Goal: Transaction & Acquisition: Purchase product/service

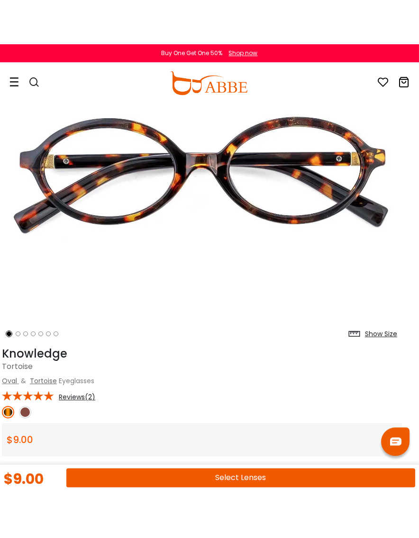
scroll to position [120, 10]
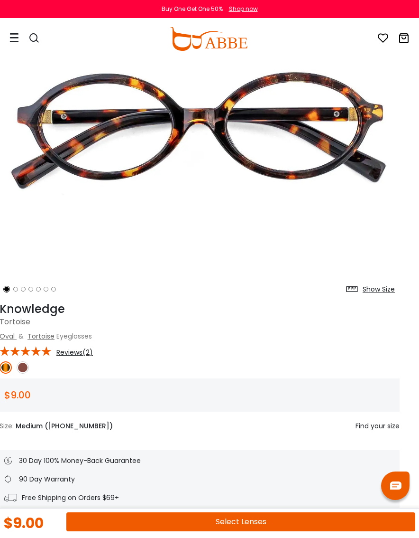
click at [27, 366] on img at bounding box center [23, 367] width 12 height 12
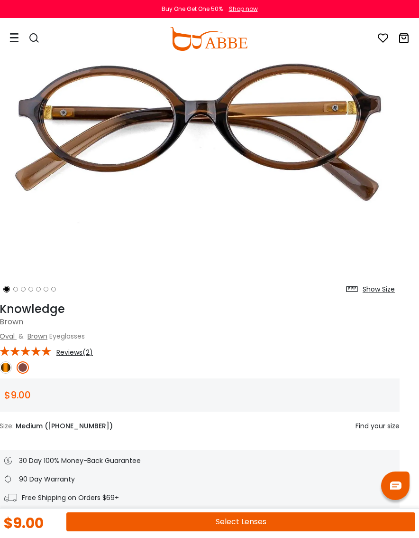
click at [4, 364] on img at bounding box center [6, 367] width 12 height 12
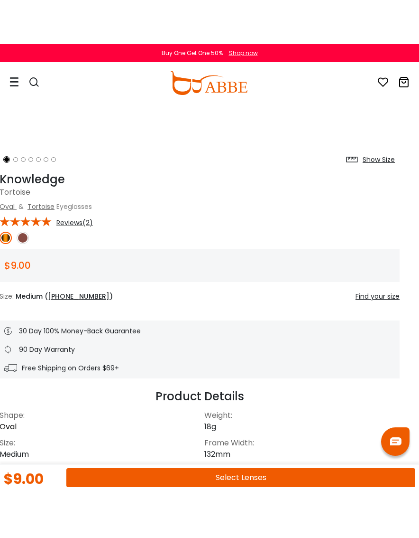
scroll to position [295, 9]
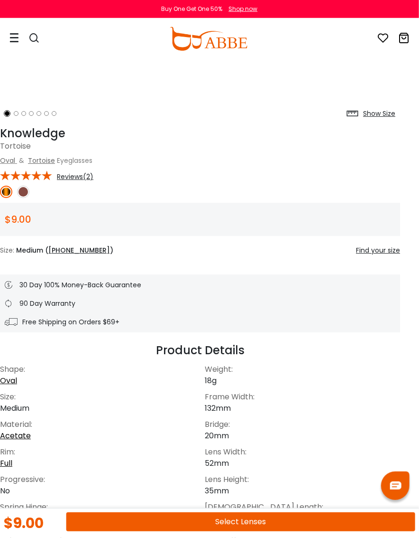
click at [275, 491] on button "Select Lenses" at bounding box center [240, 521] width 349 height 19
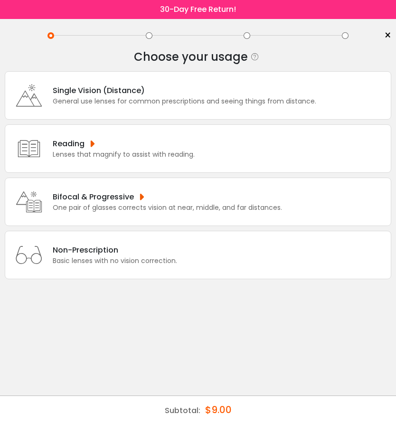
click at [292, 222] on div "Bifocal & Progressive One pair of glasses corrects vision at near, middle, and …" at bounding box center [198, 201] width 386 height 48
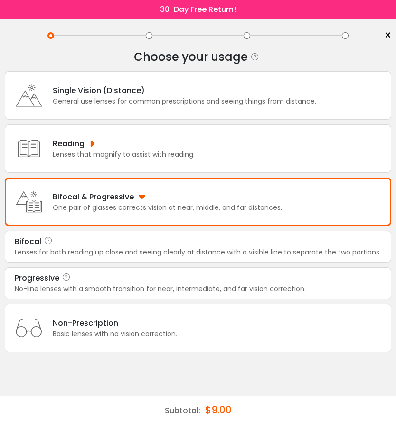
click at [331, 294] on div "No-line lenses with a smooth transition for near, intermediate, and far vision …" at bounding box center [198, 289] width 366 height 10
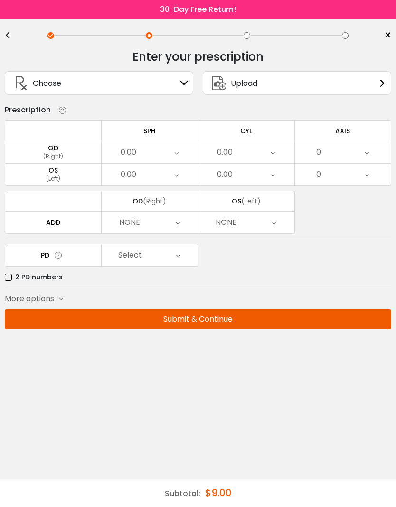
click at [176, 157] on icon at bounding box center [176, 152] width 4 height 22
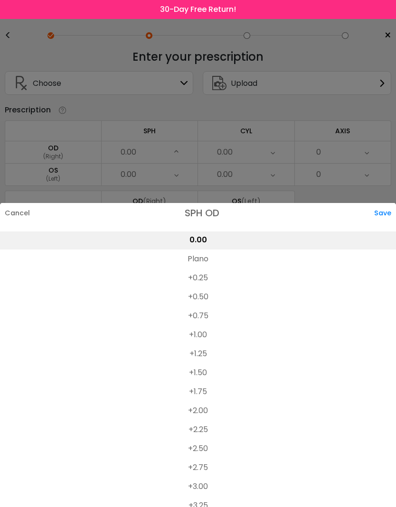
scroll to position [1562, 0]
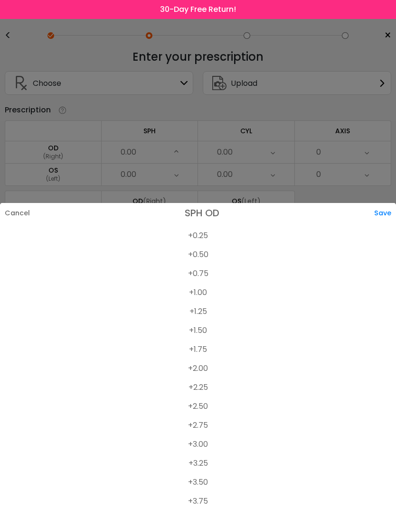
click at [204, 392] on li "+2.25" at bounding box center [198, 387] width 396 height 19
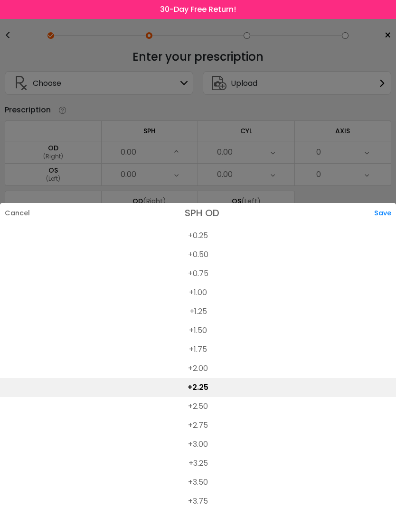
click at [389, 220] on div "Save" at bounding box center [385, 213] width 22 height 20
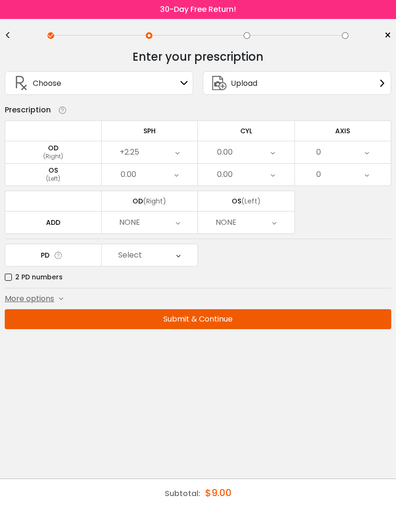
click at [182, 175] on div "0.00" at bounding box center [150, 175] width 96 height 22
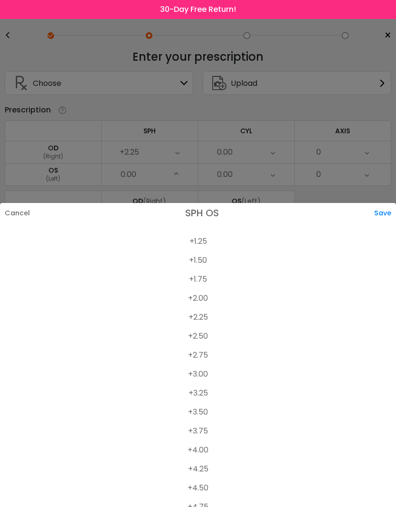
scroll to position [1637, 0]
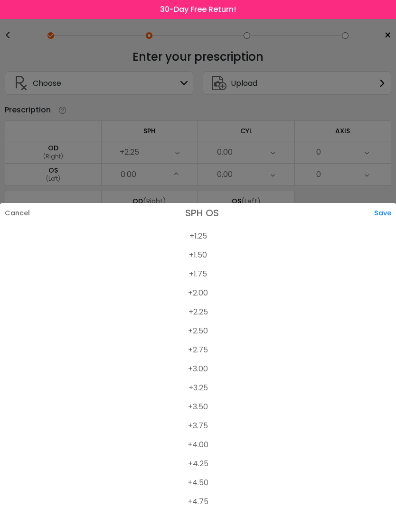
click at [206, 339] on li "+2.50" at bounding box center [198, 331] width 396 height 19
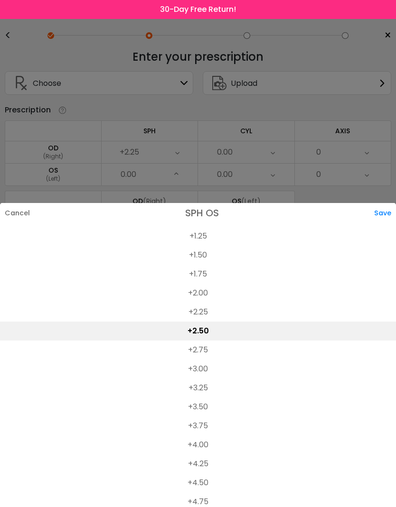
click at [384, 219] on div "Save" at bounding box center [385, 213] width 22 height 20
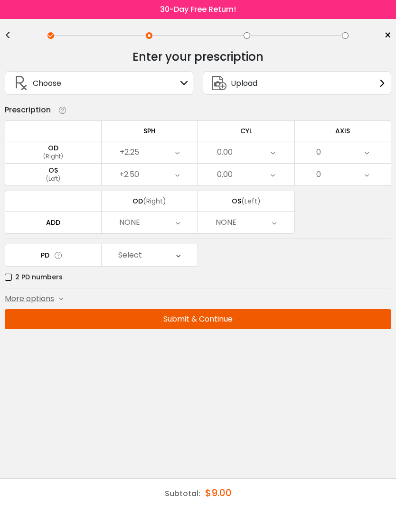
click at [277, 155] on div "0.00" at bounding box center [246, 152] width 96 height 22
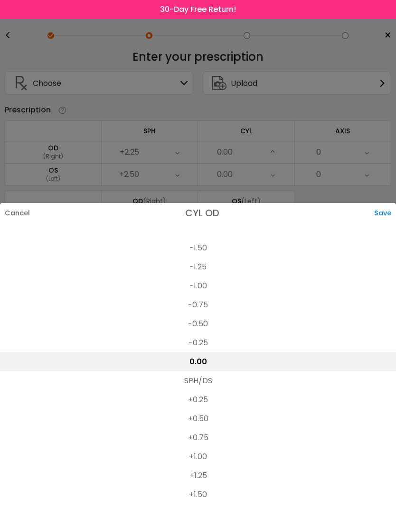
click at [207, 309] on li "-0.75" at bounding box center [198, 305] width 396 height 19
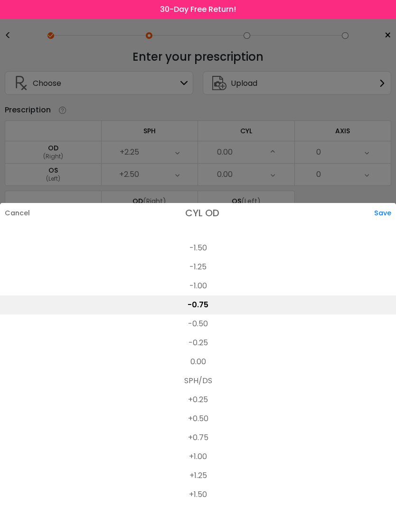
click at [384, 218] on div "Save" at bounding box center [385, 213] width 22 height 20
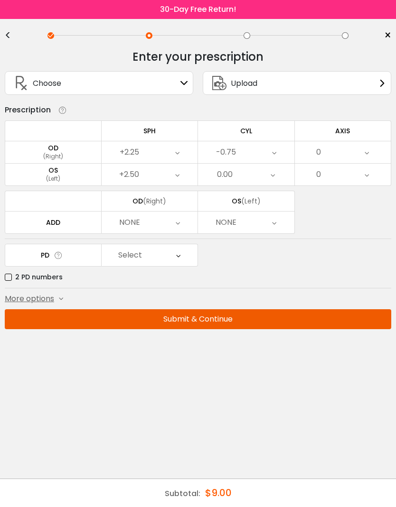
click at [275, 177] on icon at bounding box center [272, 175] width 4 height 22
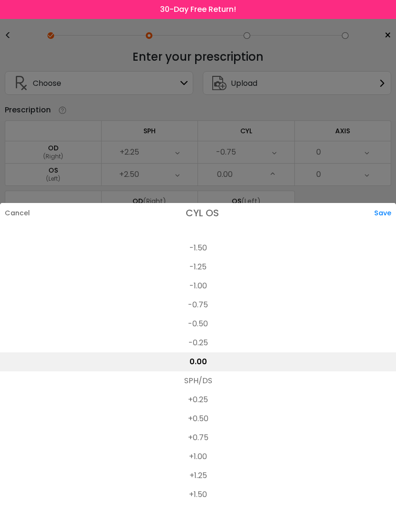
click at [203, 290] on li "-1.00" at bounding box center [198, 286] width 396 height 19
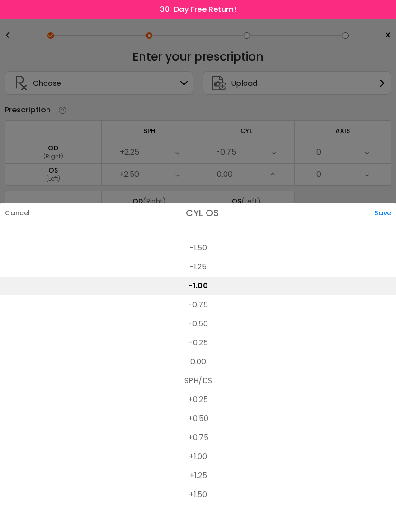
click at [382, 219] on div "Save" at bounding box center [385, 213] width 22 height 20
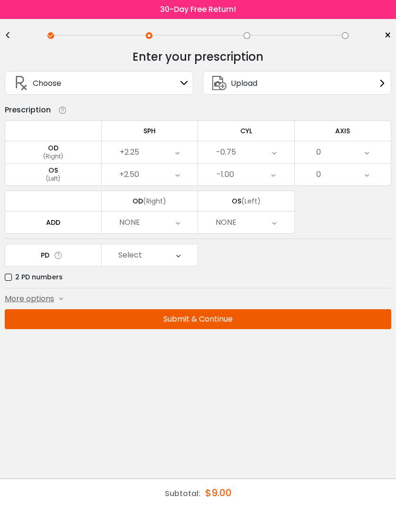
click at [363, 155] on div "0" at bounding box center [343, 152] width 96 height 22
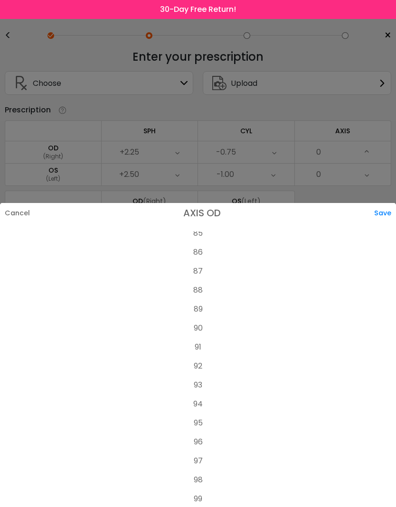
scroll to position [1625, 0]
click at [203, 405] on li "94" at bounding box center [198, 400] width 396 height 19
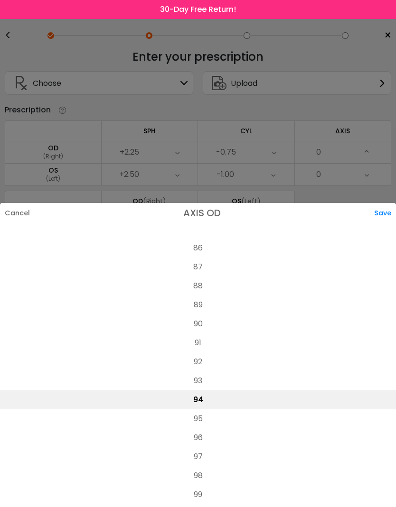
click at [383, 218] on div "Save" at bounding box center [385, 213] width 22 height 20
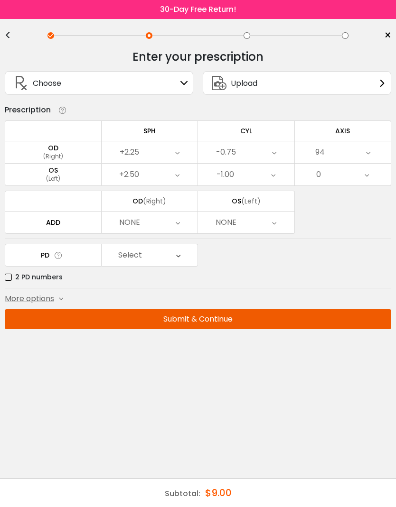
click at [378, 177] on div "0" at bounding box center [343, 175] width 96 height 22
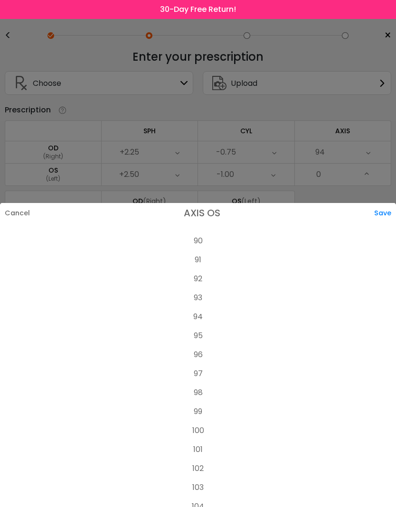
scroll to position [1707, 0]
click at [202, 306] on li "93" at bounding box center [198, 298] width 396 height 19
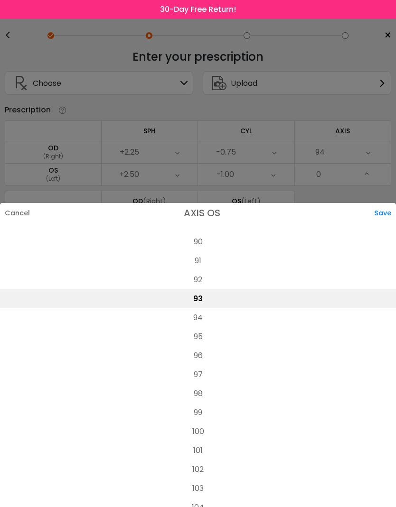
click at [386, 217] on div "Save" at bounding box center [385, 213] width 22 height 20
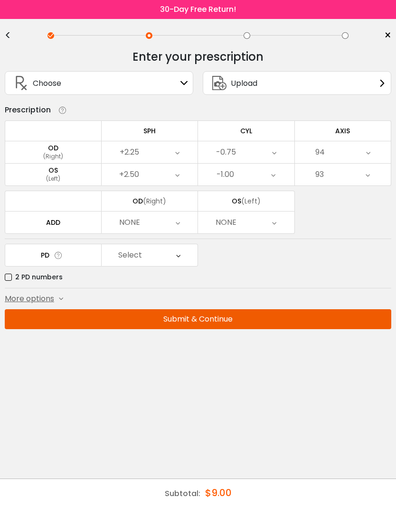
click at [183, 227] on div "NONE" at bounding box center [150, 223] width 96 height 22
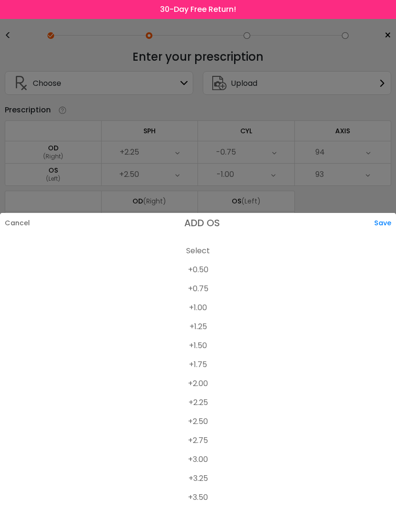
click at [205, 385] on li "+2.00" at bounding box center [198, 383] width 396 height 19
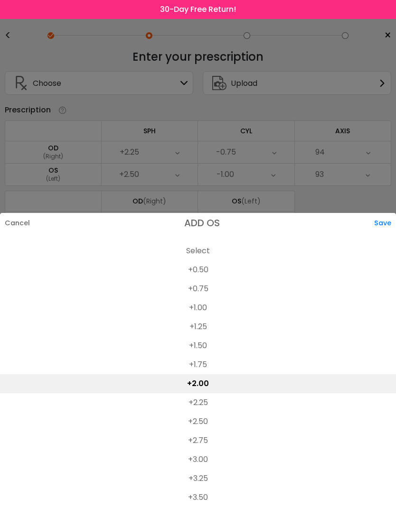
click at [384, 223] on div "Save" at bounding box center [385, 223] width 22 height 20
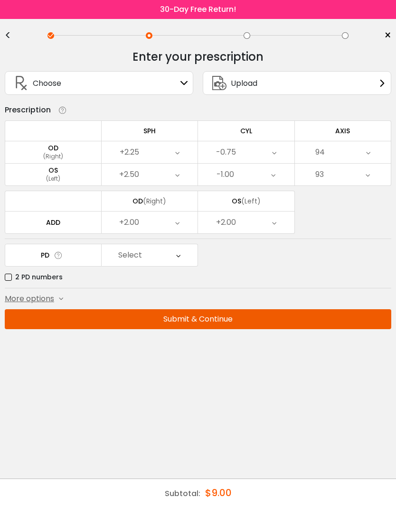
click at [178, 261] on icon at bounding box center [178, 255] width 4 height 22
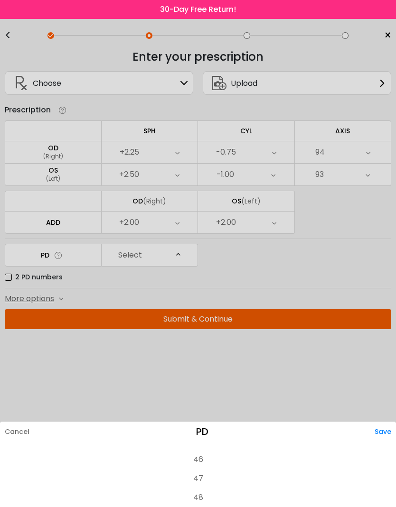
scroll to position [202, 0]
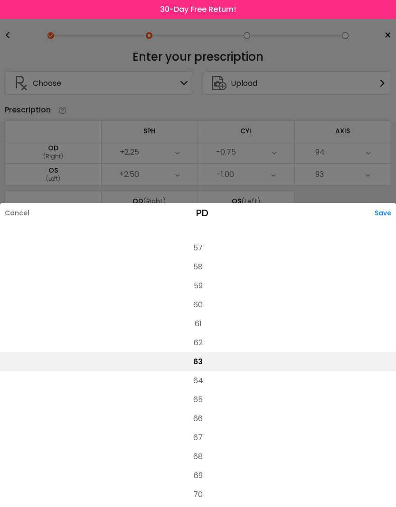
click at [210, 365] on li "63" at bounding box center [198, 362] width 396 height 19
click at [388, 216] on div "Save" at bounding box center [384, 213] width 21 height 20
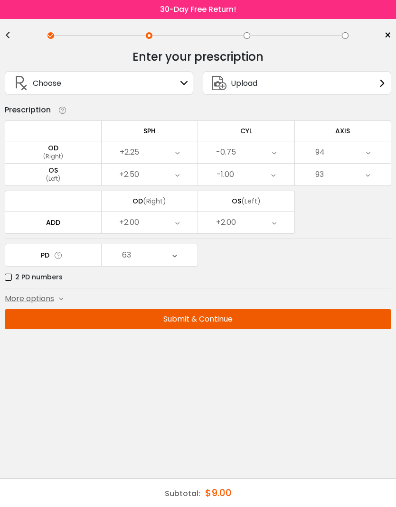
click at [57, 302] on div "More options" at bounding box center [34, 298] width 58 height 11
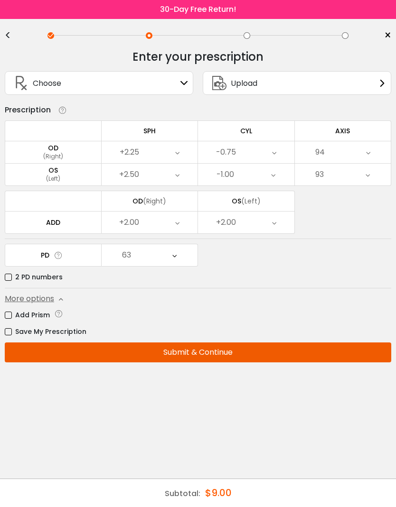
click at [70, 335] on label "Save My Prescription" at bounding box center [46, 332] width 82 height 12
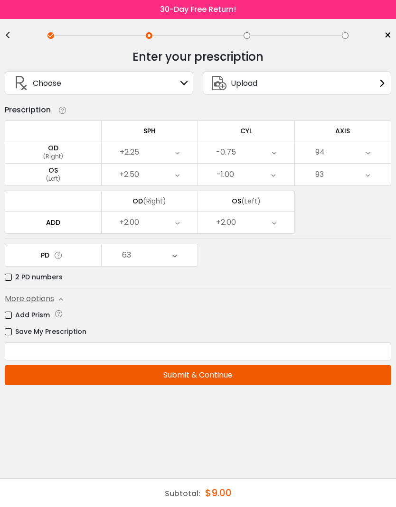
click at [242, 354] on input "text" at bounding box center [198, 352] width 386 height 18
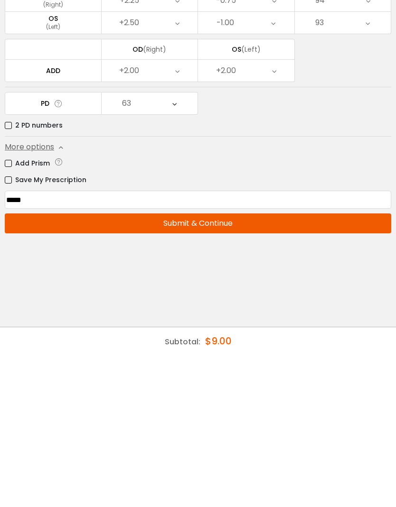
type input "*****"
click at [241, 365] on button "Submit & Continue" at bounding box center [198, 375] width 386 height 20
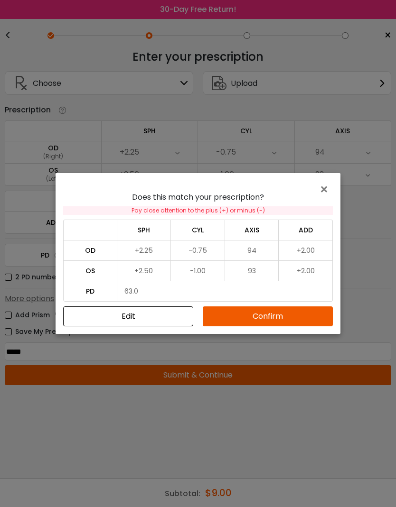
click at [274, 318] on button "Confirm" at bounding box center [268, 317] width 130 height 20
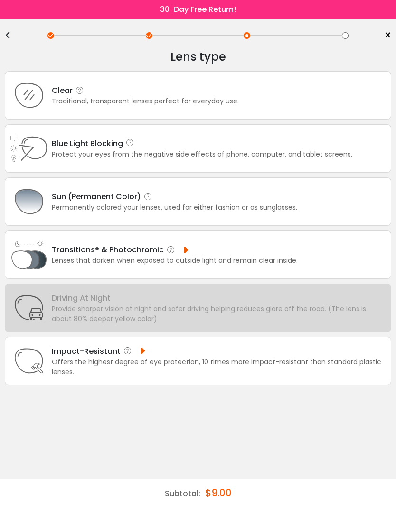
click at [278, 100] on div "Clear Traditional, transparent lenses perfect for everyday use." at bounding box center [198, 95] width 386 height 48
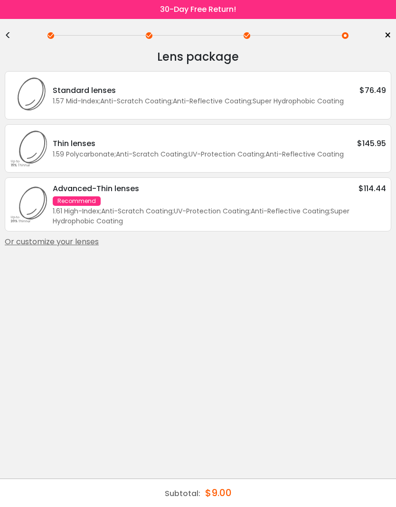
click at [317, 93] on div "Standard lenses $76.49" at bounding box center [219, 90] width 333 height 12
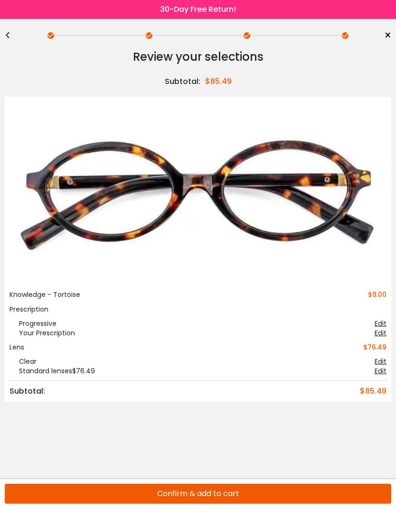
click at [249, 423] on button "Confirm & add to cart" at bounding box center [198, 494] width 386 height 20
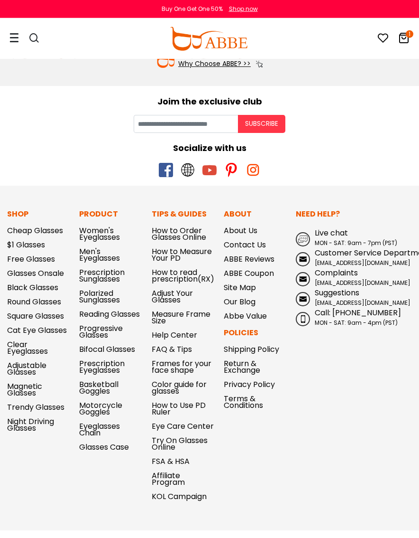
scroll to position [334, 0]
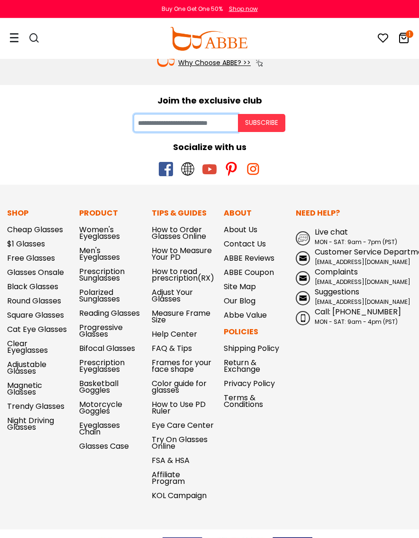
click at [208, 129] on input "Your email" at bounding box center [186, 123] width 104 height 18
type input "**********"
click at [280, 126] on button "Subscribe" at bounding box center [261, 123] width 47 height 18
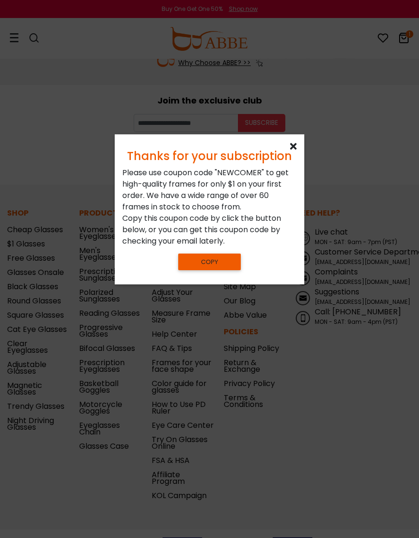
click at [296, 148] on icon at bounding box center [293, 146] width 7 height 9
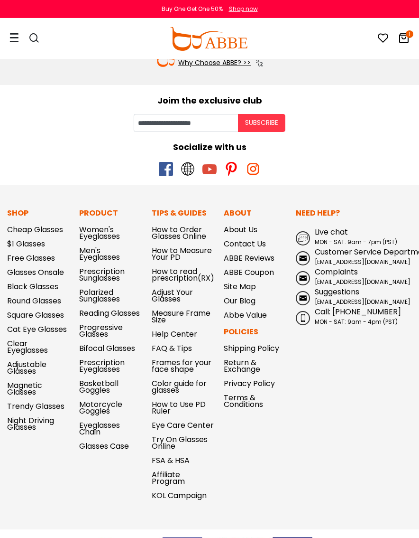
click at [36, 247] on link "$1 Glasses" at bounding box center [26, 243] width 38 height 11
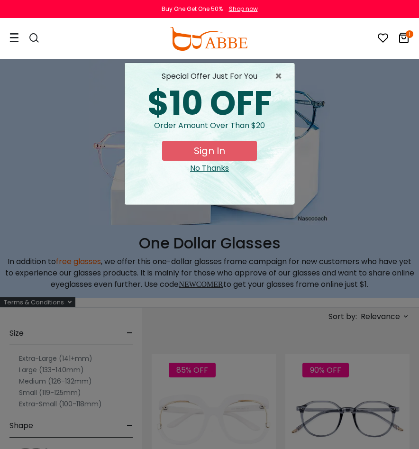
click at [238, 155] on button "Sign In" at bounding box center [209, 151] width 95 height 20
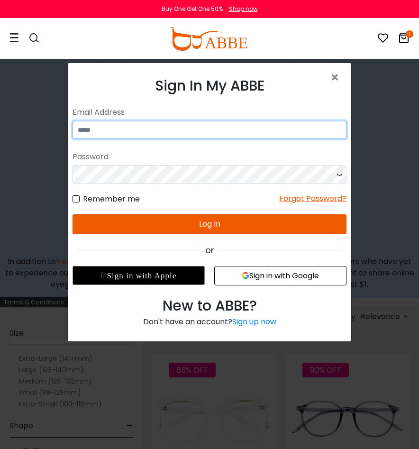
click at [136, 126] on input "email" at bounding box center [210, 130] width 274 height 18
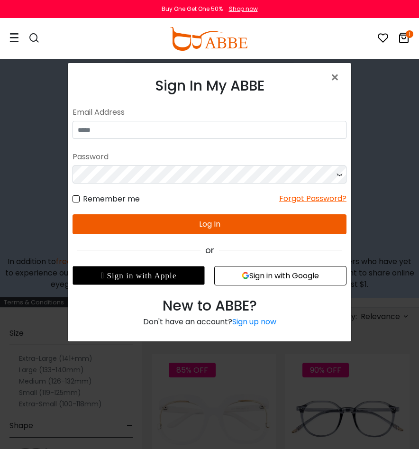
type input "**********"
click at [264, 322] on div "Sign up now" at bounding box center [255, 321] width 44 height 11
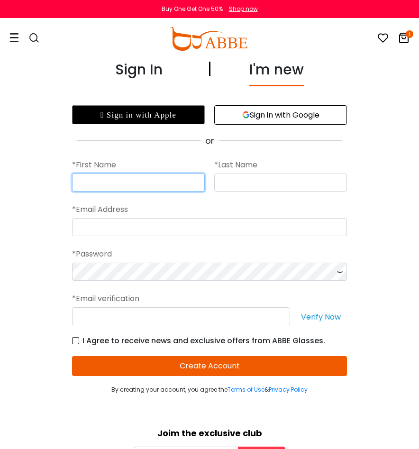
click at [159, 183] on input "text" at bounding box center [138, 183] width 133 height 18
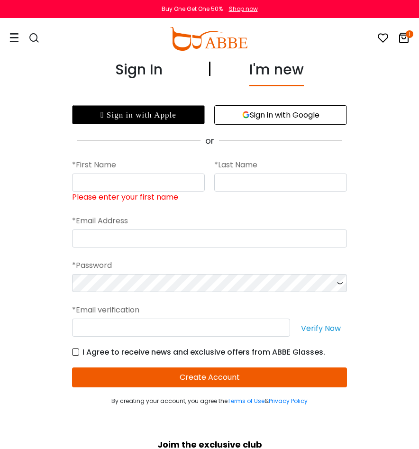
type input "**********"
type input "********"
type input "*****"
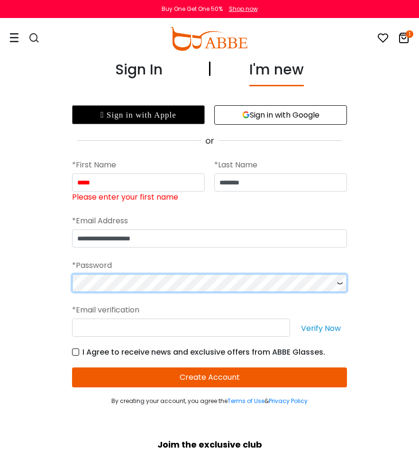
click at [277, 287] on form "**********" at bounding box center [209, 276] width 275 height 259
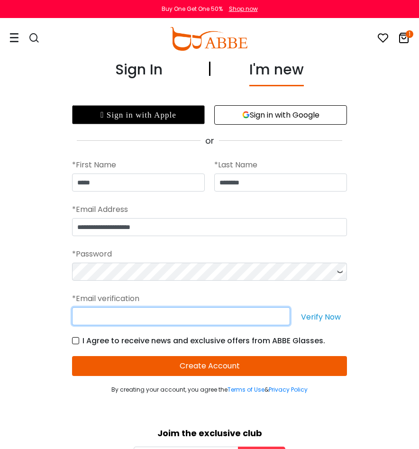
click at [228, 317] on input "text" at bounding box center [181, 316] width 218 height 18
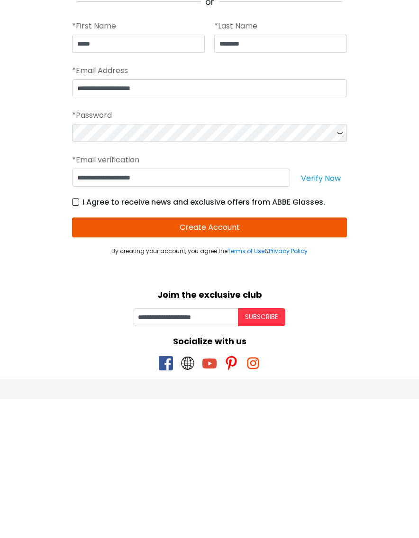
click at [318, 356] on button "Create Account" at bounding box center [209, 366] width 275 height 20
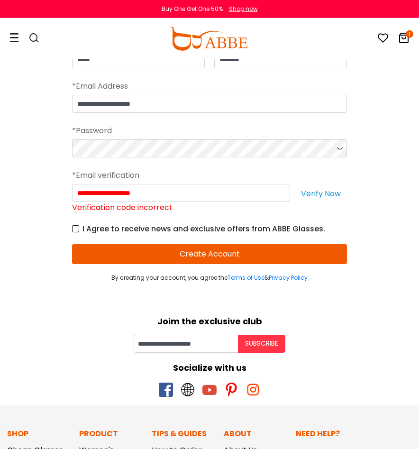
scroll to position [122, 0]
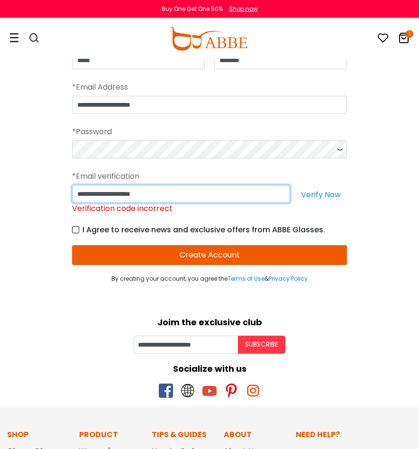
click at [267, 196] on input "**********" at bounding box center [181, 194] width 218 height 18
type input "*"
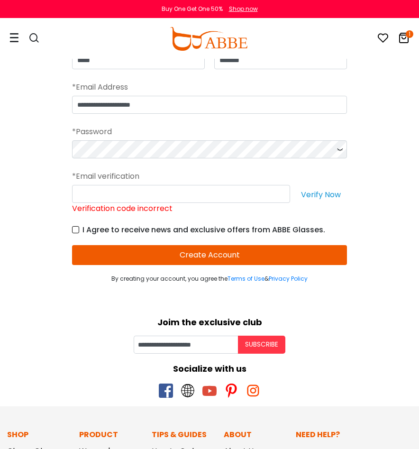
click at [247, 254] on button "Create Account" at bounding box center [209, 255] width 275 height 20
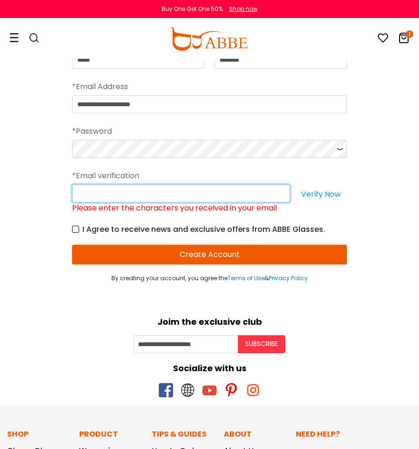
click at [225, 199] on input "Please enter the characters you received in your email" at bounding box center [181, 194] width 218 height 18
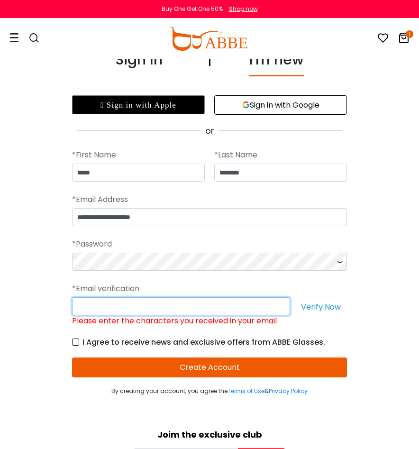
scroll to position [0, 0]
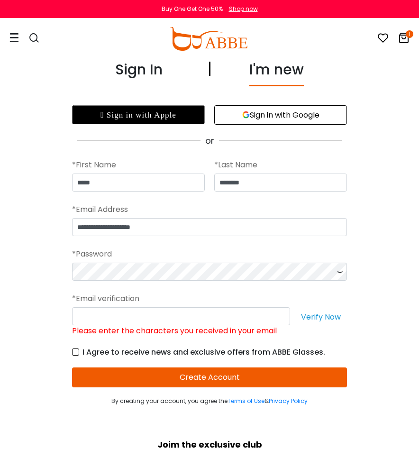
click at [402, 36] on icon at bounding box center [404, 37] width 11 height 11
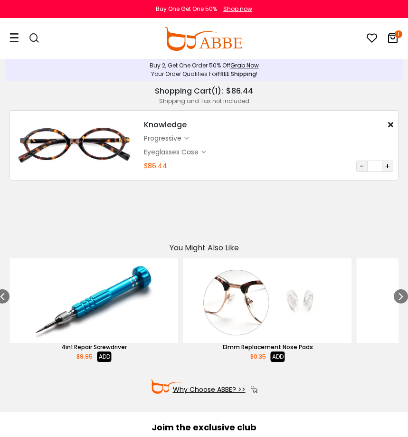
click at [14, 36] on icon at bounding box center [13, 38] width 9 height 10
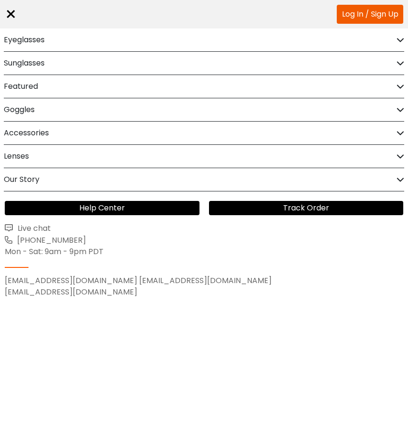
click at [56, 38] on div "Eyeglasses" at bounding box center [204, 39] width 400 height 23
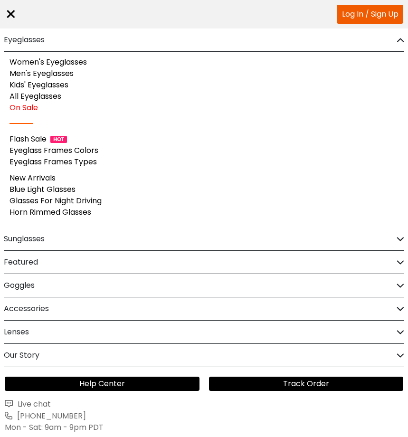
click at [31, 111] on link "On Sale" at bounding box center [23, 107] width 28 height 11
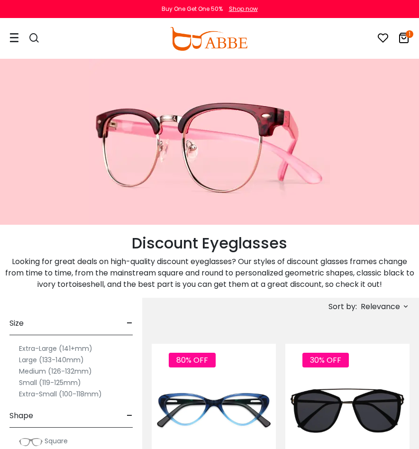
click at [374, 308] on span "Relevance" at bounding box center [380, 306] width 39 height 17
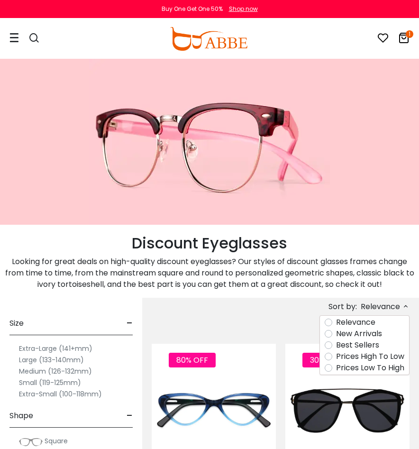
click at [374, 372] on label "Prices Low To High" at bounding box center [370, 368] width 68 height 11
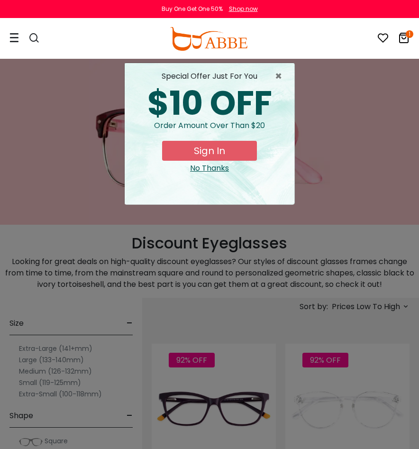
click at [280, 74] on span "×" at bounding box center [281, 76] width 12 height 11
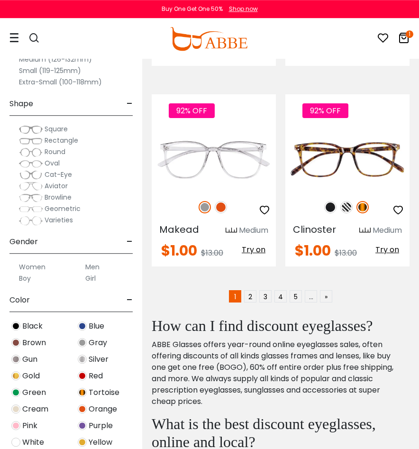
scroll to position [3060, 0]
click at [256, 296] on link "2" at bounding box center [250, 296] width 12 height 12
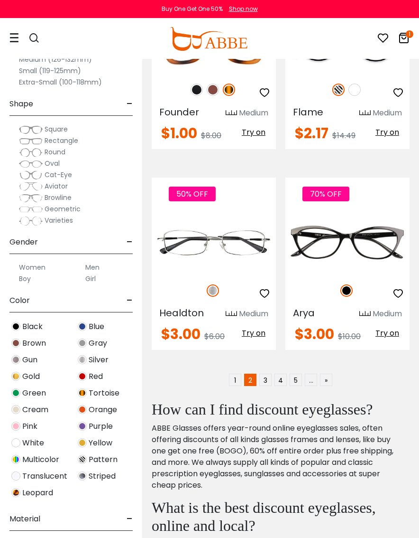
scroll to position [2994, 0]
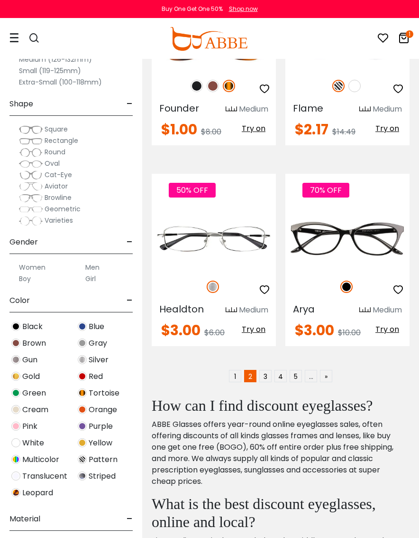
click at [270, 374] on link "3" at bounding box center [266, 376] width 12 height 12
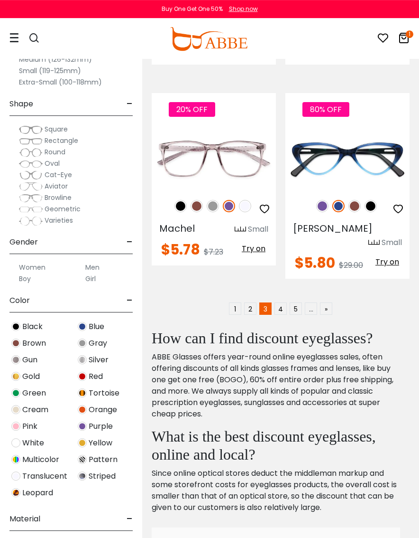
scroll to position [3101, 0]
click at [284, 302] on link "4" at bounding box center [281, 308] width 12 height 12
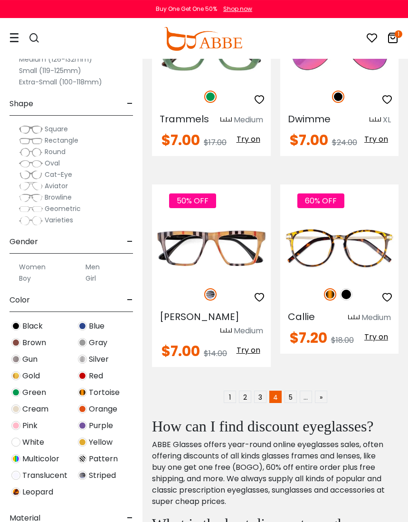
scroll to position [2968, 0]
click at [290, 391] on link "5" at bounding box center [290, 397] width 12 height 12
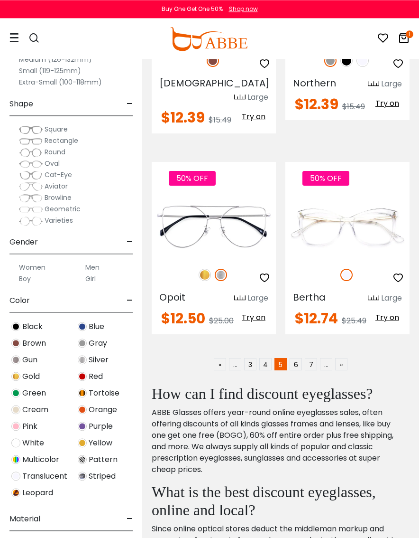
scroll to position [3019, 0]
click at [298, 357] on link "6" at bounding box center [296, 363] width 12 height 12
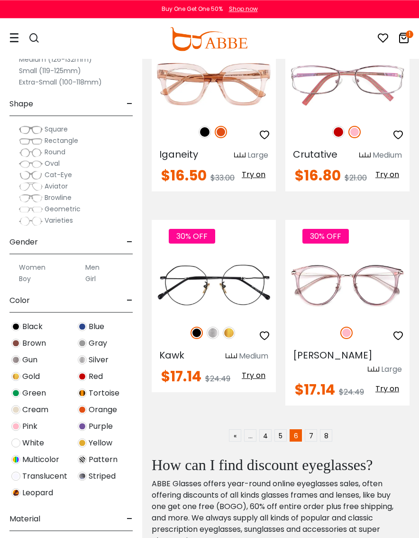
scroll to position [3010, 0]
click at [311, 429] on link "7" at bounding box center [311, 435] width 12 height 12
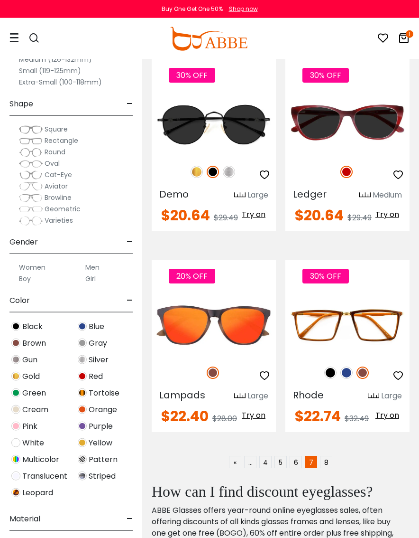
scroll to position [2987, 0]
click at [330, 436] on link "8" at bounding box center [326, 462] width 12 height 12
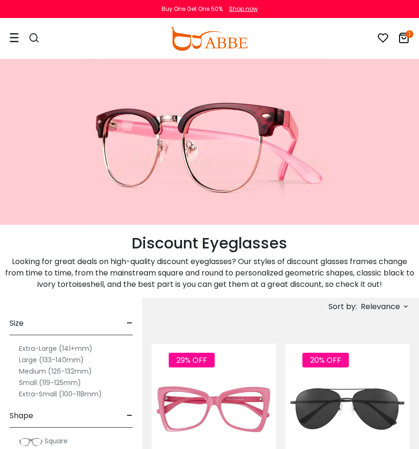
click at [10, 36] on icon at bounding box center [13, 38] width 9 height 10
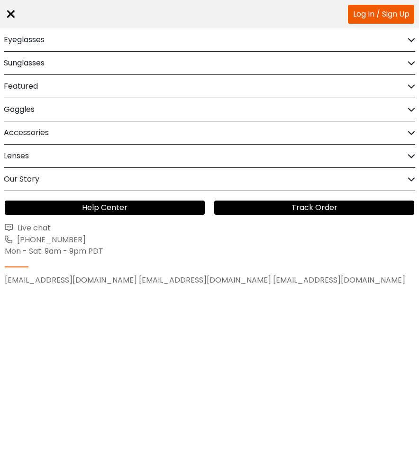
click at [59, 37] on div "Eyeglasses" at bounding box center [210, 39] width 412 height 23
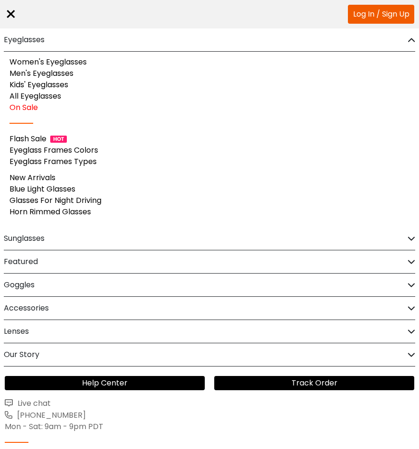
click at [80, 62] on link "Women's Eyeglasses" at bounding box center [47, 61] width 77 height 11
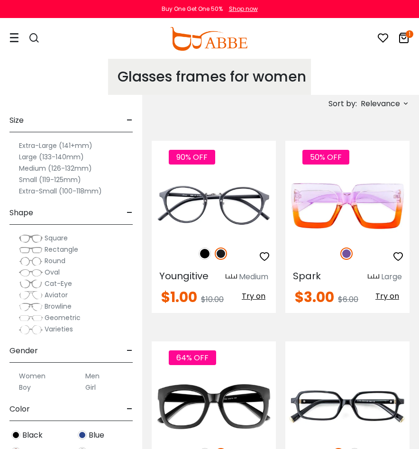
click at [401, 102] on span "Relevance" at bounding box center [384, 103] width 51 height 11
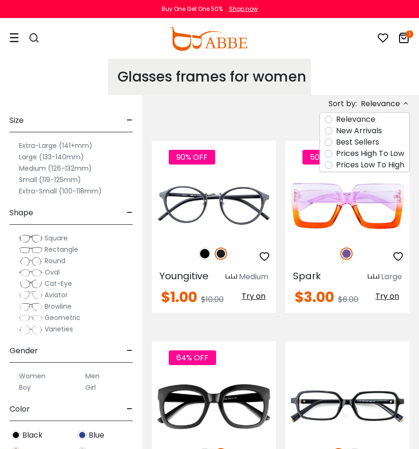
click at [388, 167] on label "Prices Low To High" at bounding box center [370, 164] width 68 height 11
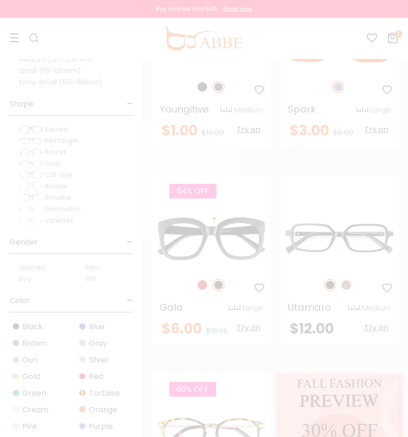
scroll to position [158, 0]
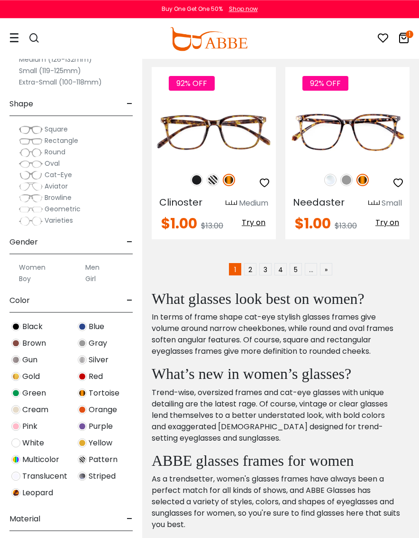
scroll to position [2902, 0]
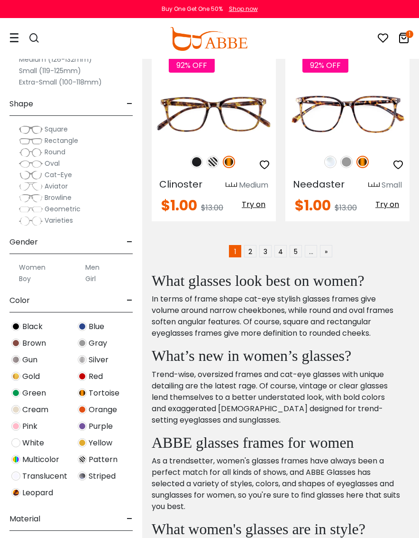
click at [330, 251] on link "»" at bounding box center [326, 251] width 12 height 12
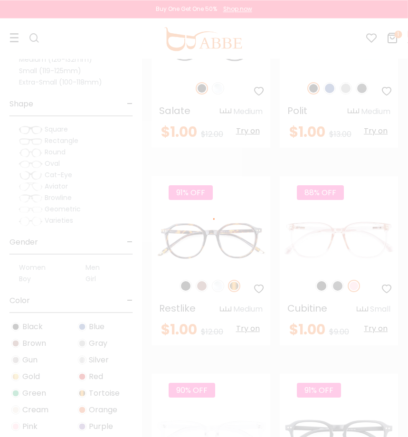
scroll to position [1955, 0]
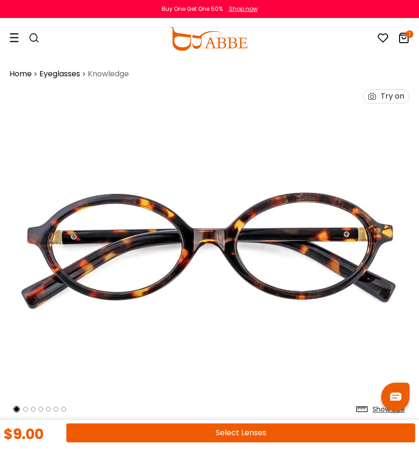
click at [12, 32] on div at bounding box center [13, 38] width 9 height 39
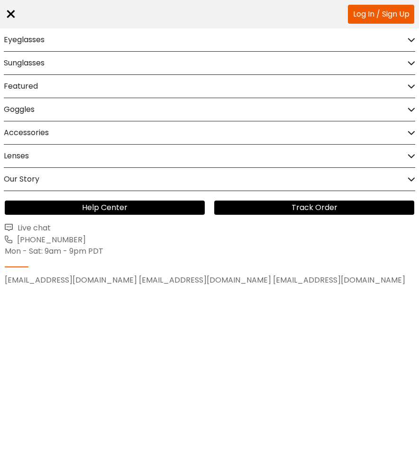
click at [405, 47] on div "Eyeglasses" at bounding box center [210, 39] width 412 height 23
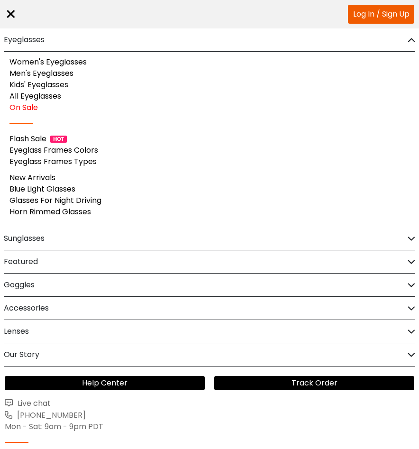
click at [77, 64] on link "Women's Eyeglasses" at bounding box center [47, 61] width 77 height 11
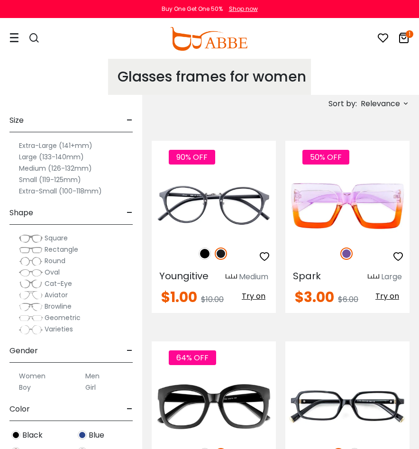
click at [403, 104] on icon at bounding box center [406, 104] width 8 height 8
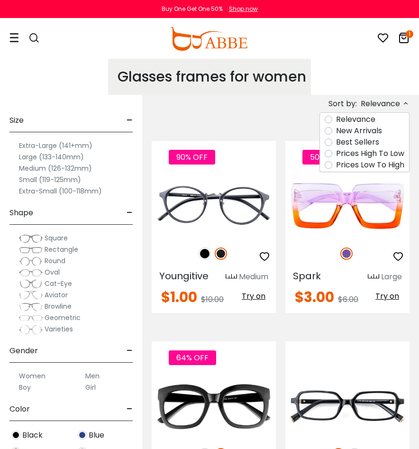
click at [391, 168] on label "Prices Low To High" at bounding box center [370, 164] width 68 height 11
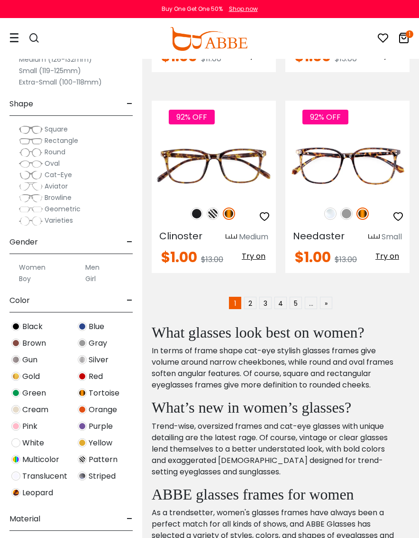
scroll to position [2868, 0]
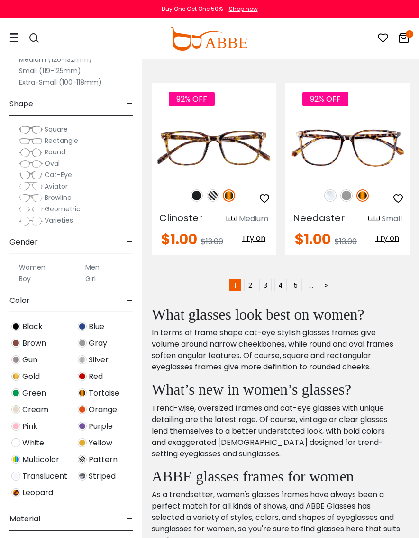
click at [251, 281] on link "2" at bounding box center [250, 285] width 12 height 12
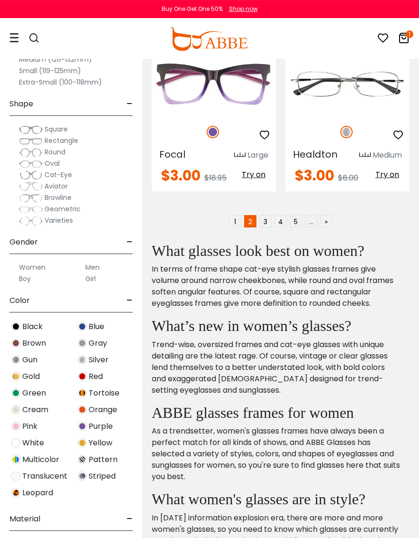
scroll to position [2946, 0]
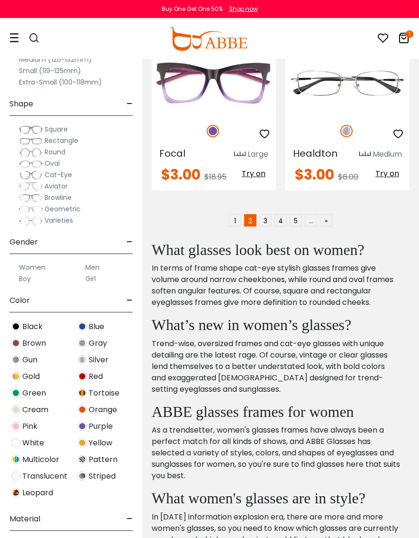
click at [266, 220] on link "3" at bounding box center [266, 220] width 12 height 12
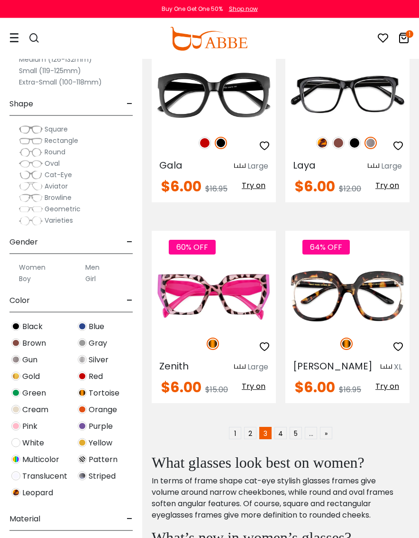
scroll to position [2773, 0]
click at [282, 427] on link "4" at bounding box center [281, 433] width 12 height 12
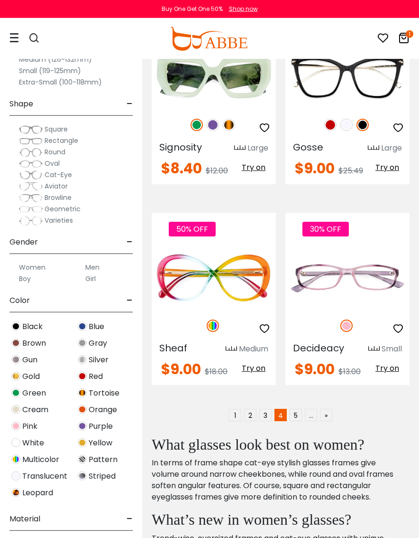
scroll to position [2778, 0]
click at [296, 409] on link "5" at bounding box center [296, 415] width 12 height 12
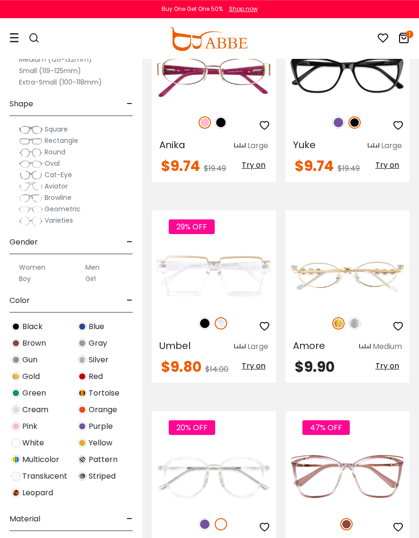
scroll to position [1550, 0]
click at [357, 317] on img at bounding box center [355, 323] width 12 height 12
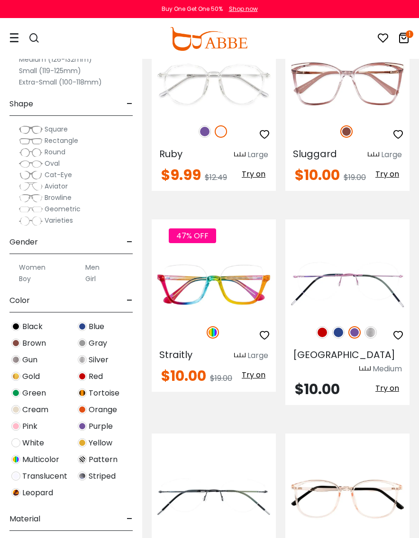
scroll to position [1942, 0]
click at [339, 326] on img at bounding box center [339, 332] width 12 height 12
click at [322, 326] on img at bounding box center [322, 332] width 12 height 12
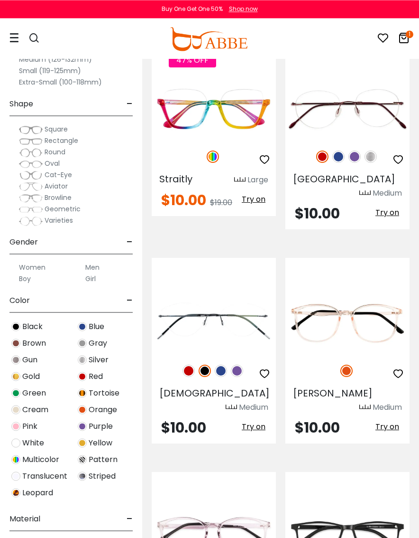
scroll to position [2118, 0]
click at [242, 364] on img at bounding box center [237, 370] width 12 height 12
click at [187, 364] on img at bounding box center [189, 370] width 12 height 12
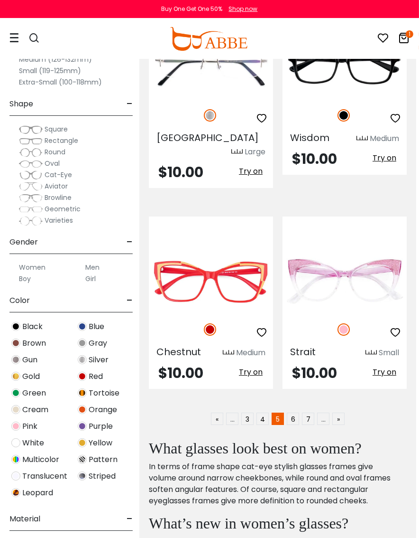
scroll to position [2801, 3]
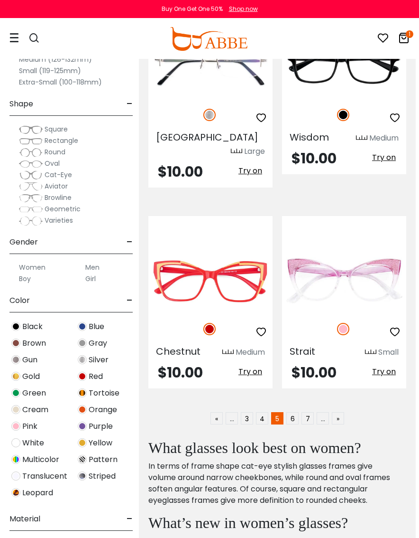
click at [290, 412] on link "6" at bounding box center [293, 418] width 12 height 12
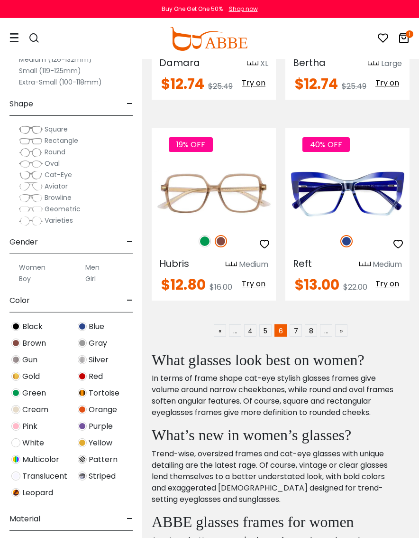
scroll to position [2863, 0]
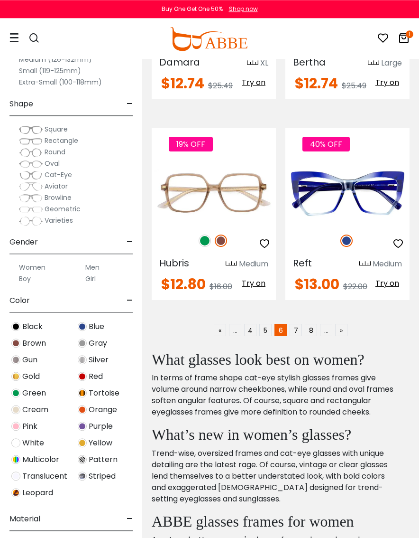
click at [298, 324] on link "7" at bounding box center [296, 330] width 12 height 12
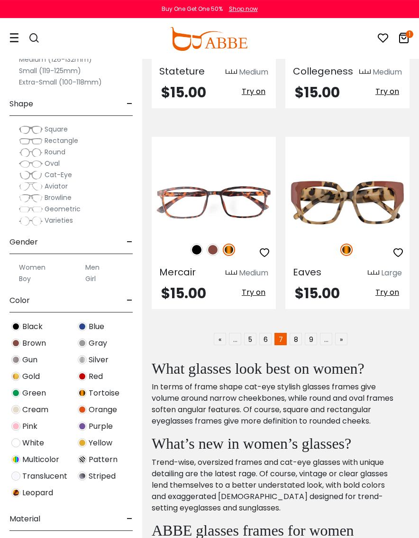
scroll to position [2828, 0]
click at [294, 333] on link "8" at bounding box center [296, 339] width 12 height 12
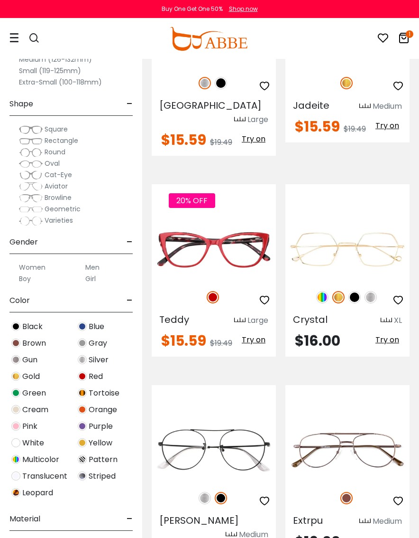
scroll to position [1001, 0]
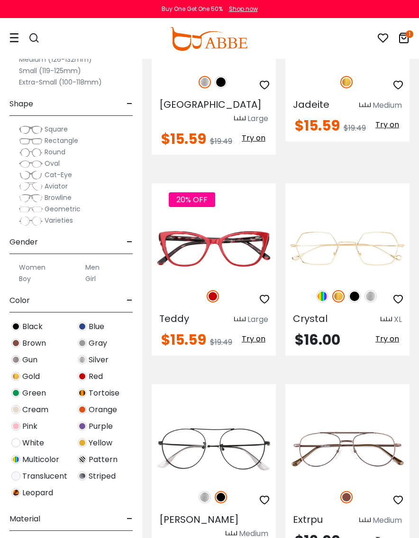
click at [323, 290] on img at bounding box center [322, 296] width 12 height 12
click at [371, 290] on img at bounding box center [371, 296] width 12 height 12
click at [356, 290] on img at bounding box center [355, 296] width 12 height 12
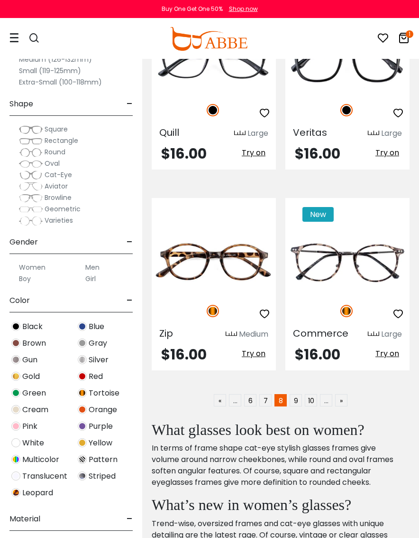
scroll to position [2820, 0]
click at [295, 393] on link "9" at bounding box center [296, 399] width 12 height 12
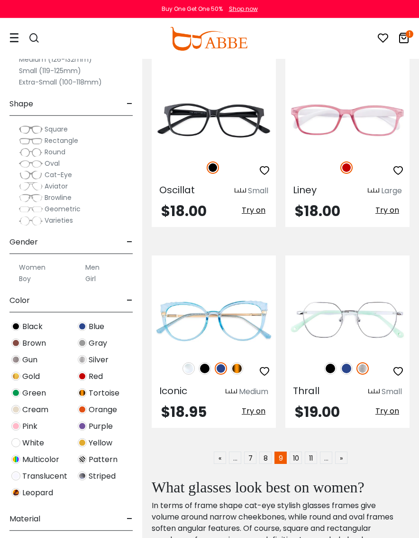
scroll to position [2762, 0]
click at [346, 362] on img at bounding box center [347, 368] width 12 height 12
click at [298, 436] on link "10" at bounding box center [296, 457] width 12 height 12
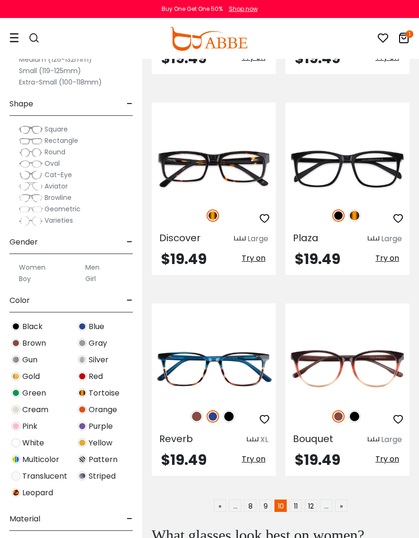
scroll to position [2728, 0]
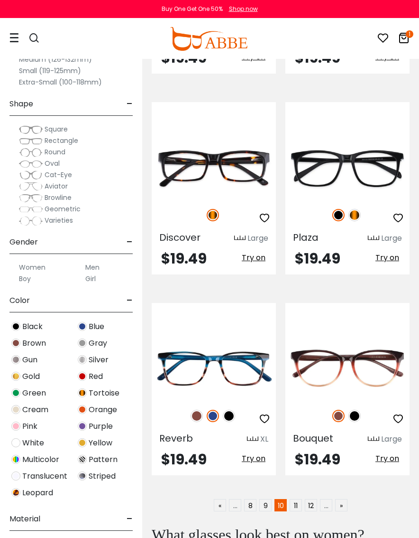
click at [301, 436] on link "11" at bounding box center [296, 505] width 12 height 12
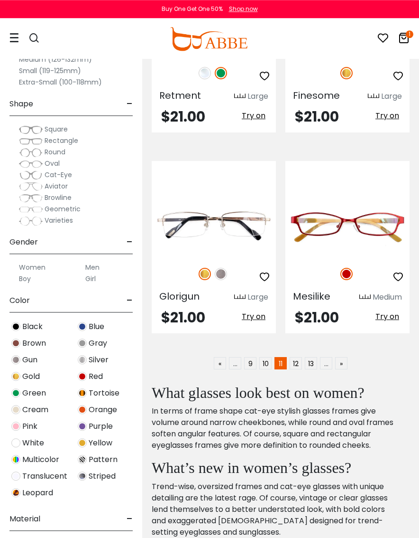
scroll to position [2896, 0]
click at [295, 357] on link "12" at bounding box center [296, 363] width 12 height 12
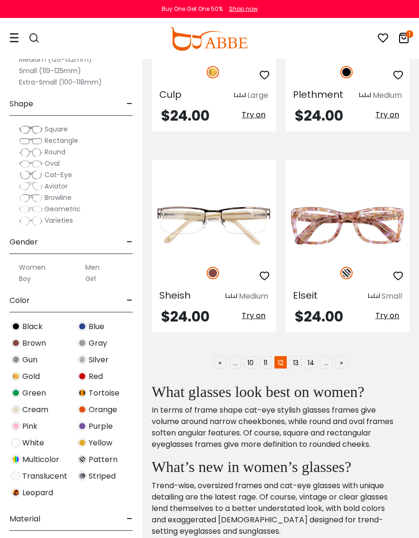
scroll to position [2804, 0]
click at [298, 356] on link "13" at bounding box center [296, 362] width 12 height 12
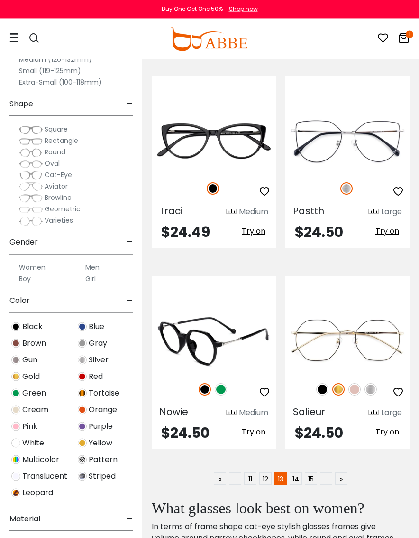
scroll to position [2768, 0]
click at [298, 436] on link "14" at bounding box center [296, 478] width 12 height 12
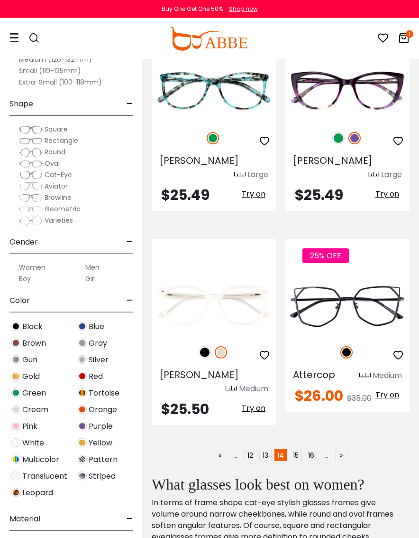
scroll to position [2778, 0]
click at [297, 436] on link "15" at bounding box center [296, 454] width 12 height 12
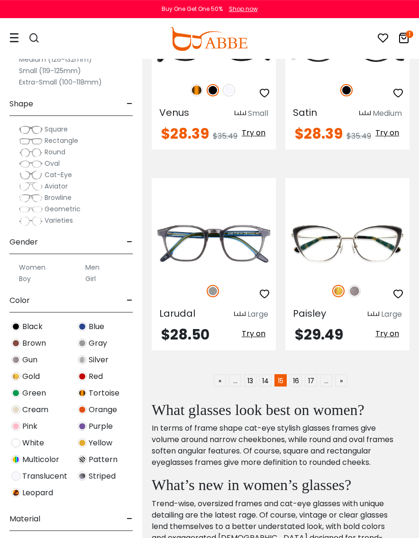
scroll to position [2788, 0]
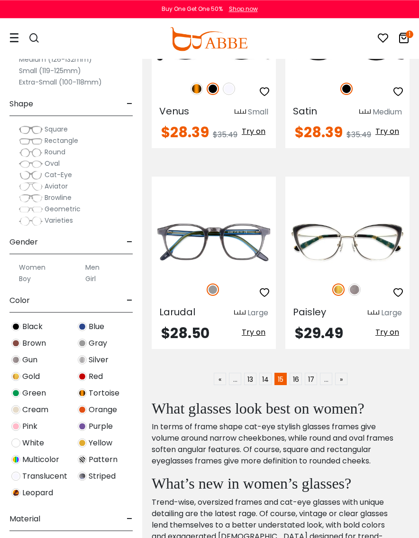
click at [299, 372] on link "16" at bounding box center [296, 378] width 12 height 12
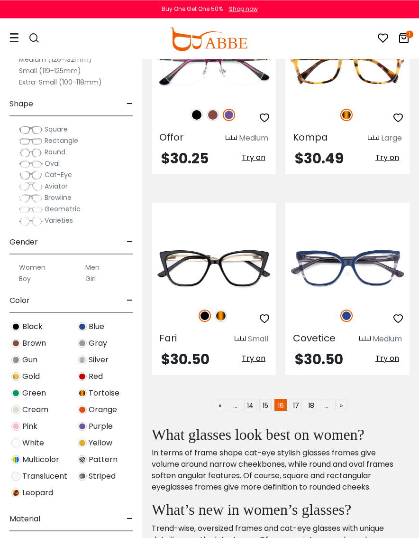
click at [297, 399] on link "17" at bounding box center [296, 405] width 12 height 12
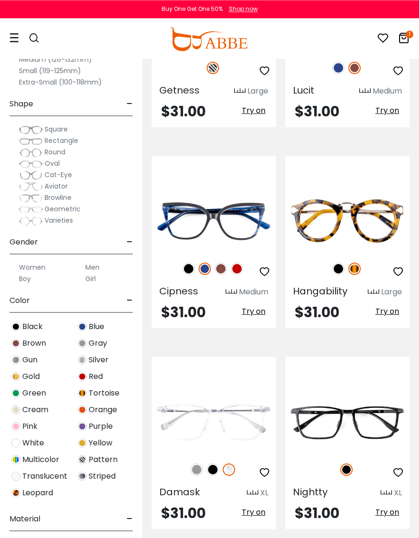
scroll to position [791, 0]
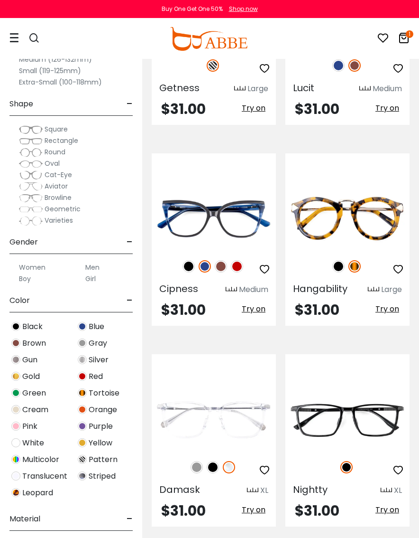
click at [336, 265] on img at bounding box center [339, 266] width 12 height 12
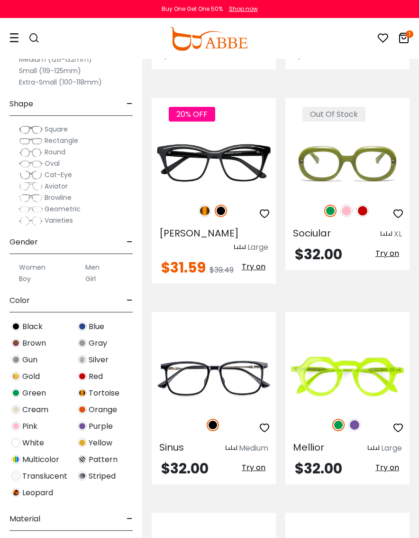
scroll to position [1449, 0]
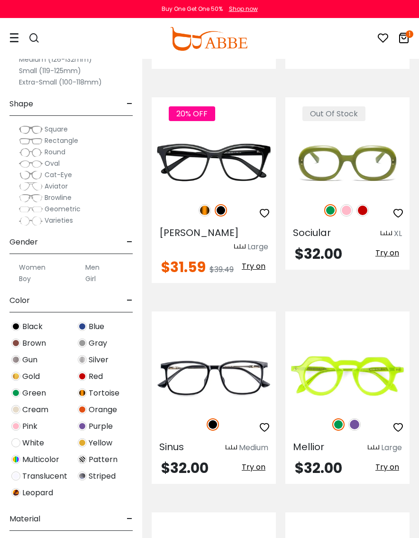
click at [361, 418] on img at bounding box center [355, 424] width 12 height 12
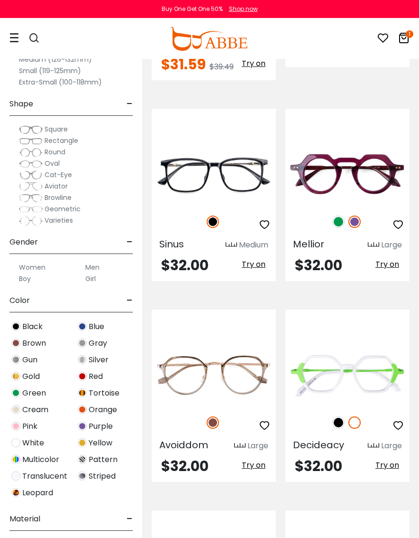
scroll to position [1654, 0]
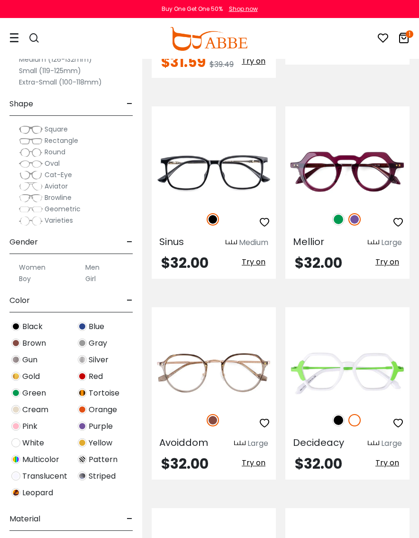
click at [342, 414] on img at bounding box center [339, 420] width 12 height 12
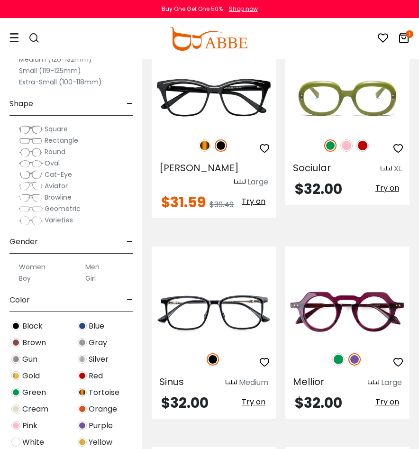
scroll to position [1506, 0]
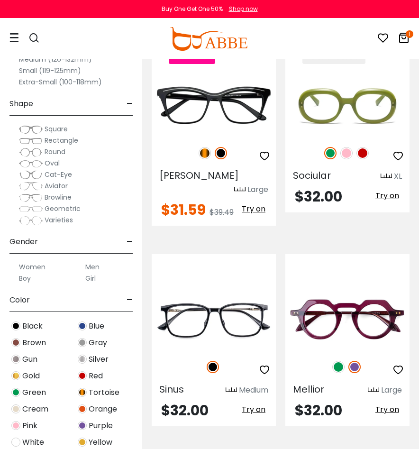
click at [0, 0] on img at bounding box center [0, 0] width 0 height 0
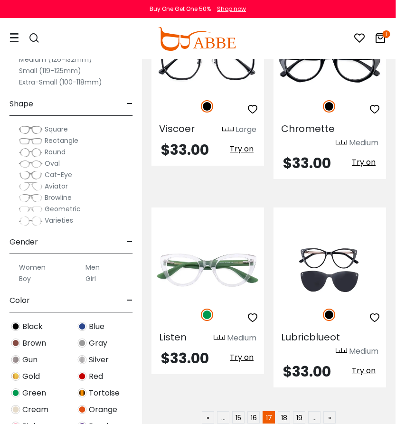
scroll to position [2724, 0]
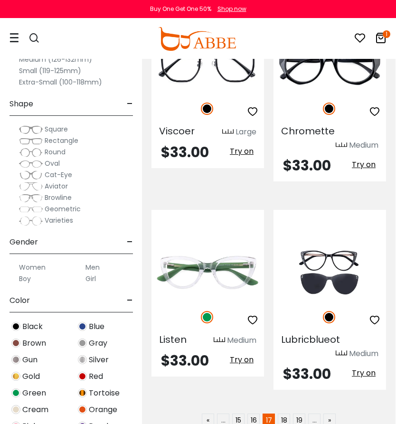
click at [286, 413] on link "18" at bounding box center [284, 419] width 12 height 12
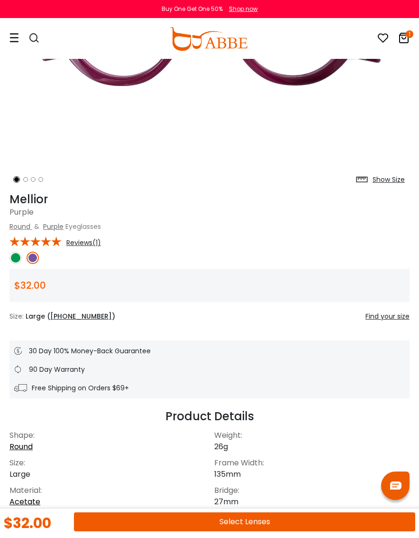
scroll to position [231, 0]
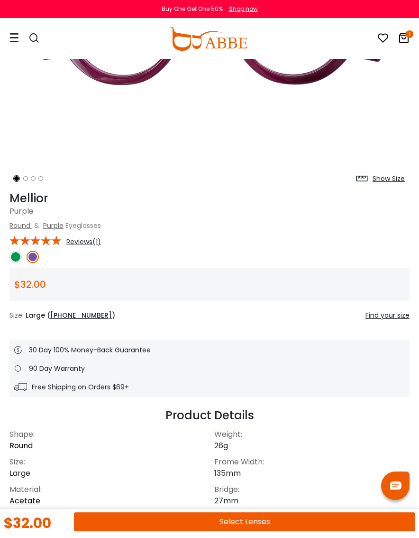
click at [15, 257] on img at bounding box center [15, 257] width 12 height 12
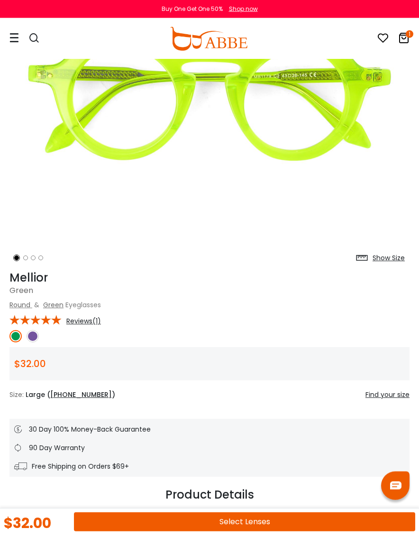
scroll to position [152, 0]
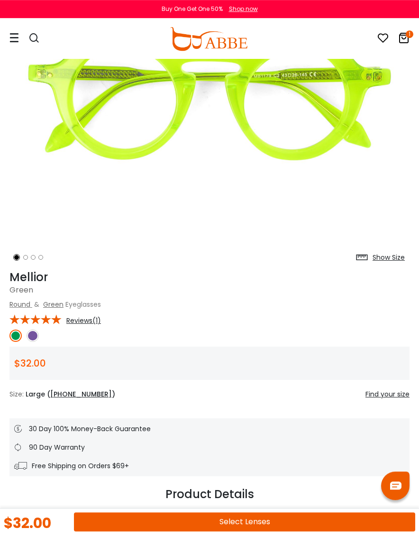
click at [37, 334] on img at bounding box center [33, 335] width 12 height 12
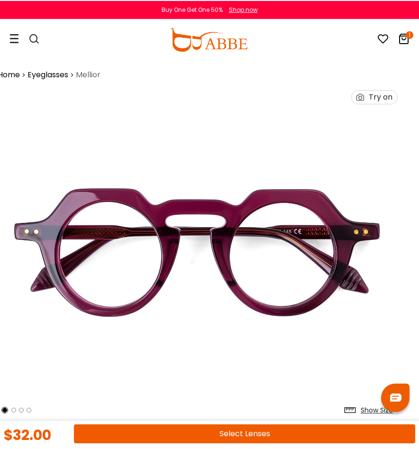
scroll to position [0, 11]
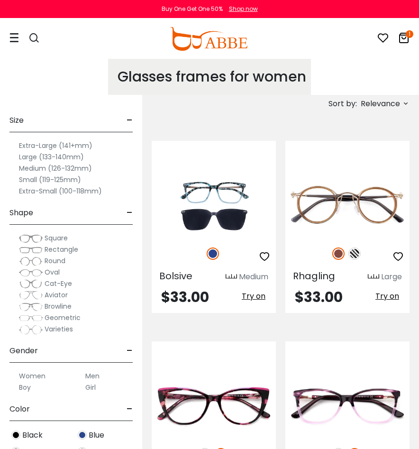
click at [350, 257] on img at bounding box center [355, 254] width 12 height 12
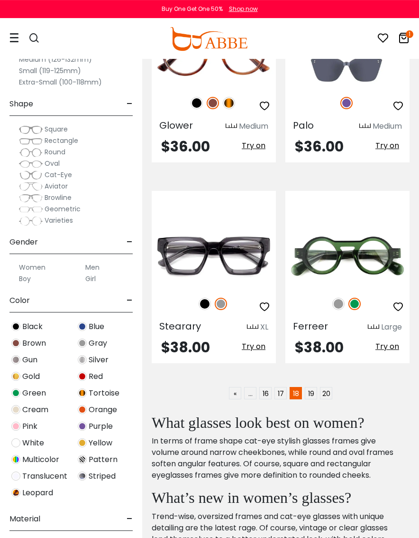
scroll to position [2773, 0]
click at [314, 387] on link "19" at bounding box center [311, 393] width 12 height 12
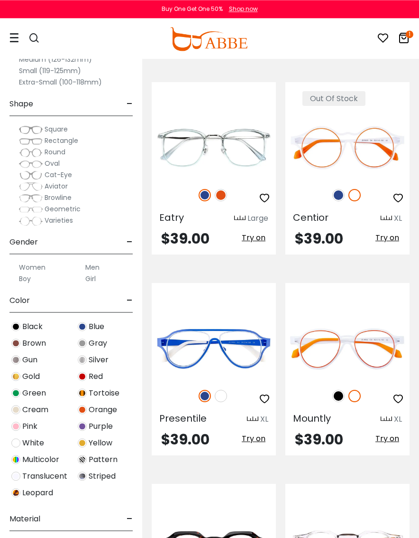
scroll to position [460, 0]
click at [333, 194] on img at bounding box center [339, 195] width 12 height 12
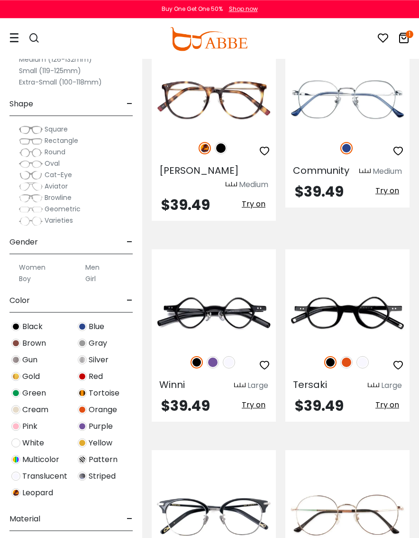
scroll to position [1537, 0]
click at [344, 356] on img at bounding box center [347, 362] width 12 height 12
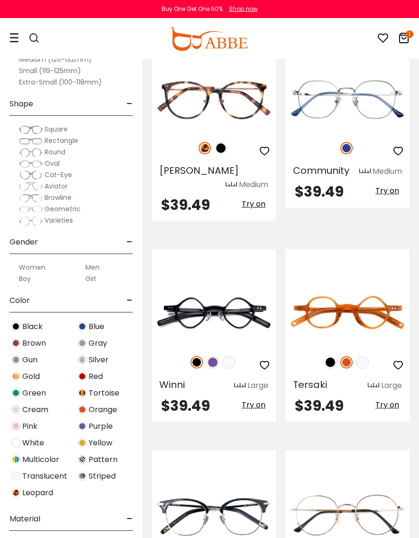
click at [358, 356] on img at bounding box center [363, 362] width 12 height 12
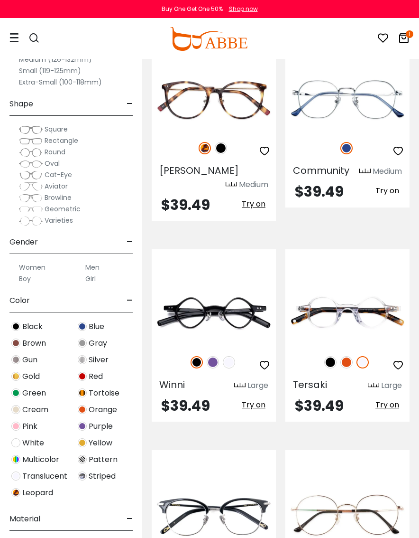
click at [327, 356] on img at bounding box center [331, 362] width 12 height 12
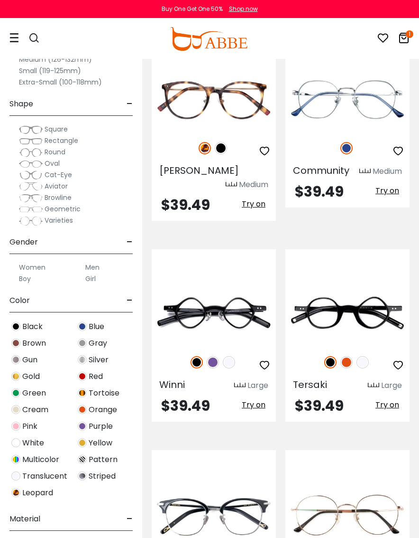
click at [209, 356] on img at bounding box center [213, 362] width 12 height 12
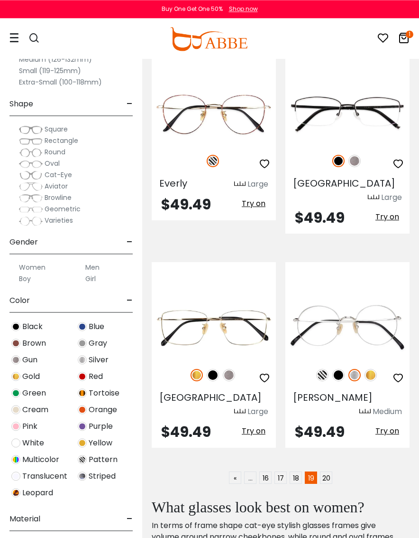
scroll to position [2742, 0]
click at [330, 436] on link "20" at bounding box center [326, 477] width 12 height 12
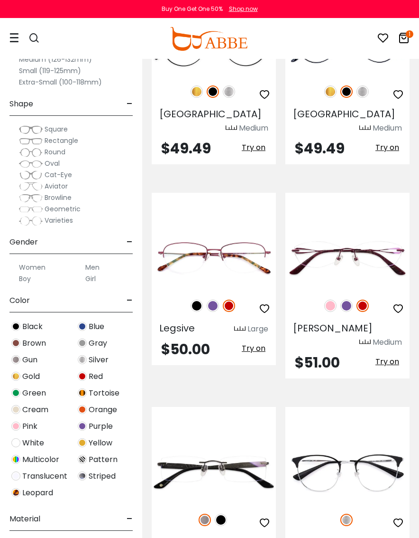
scroll to position [163, 0]
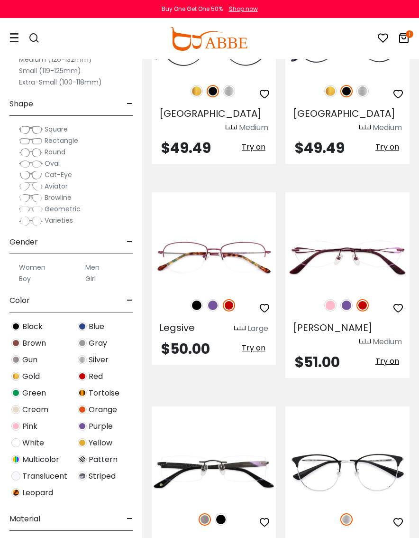
click at [343, 299] on img at bounding box center [347, 305] width 12 height 12
click at [326, 299] on img at bounding box center [331, 305] width 12 height 12
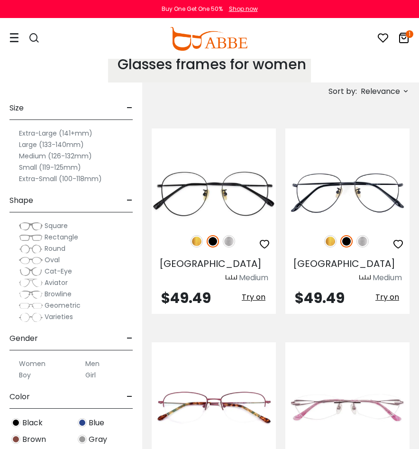
scroll to position [0, 0]
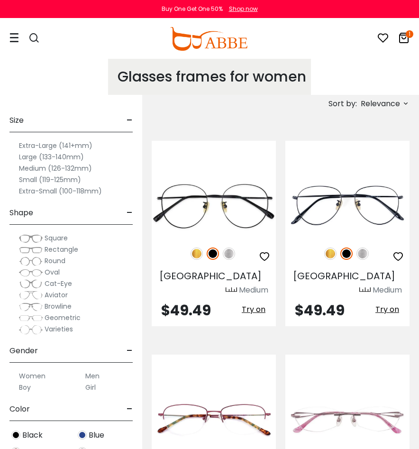
click at [39, 183] on label "Small (119-125mm)" at bounding box center [50, 179] width 62 height 11
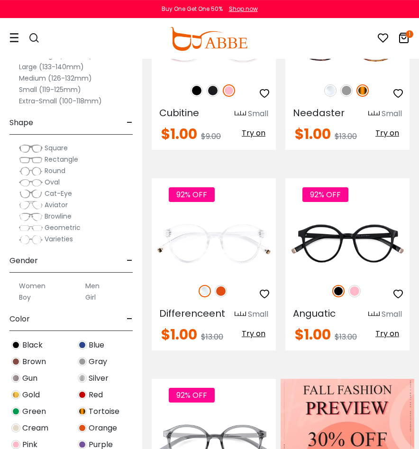
scroll to position [165, 0]
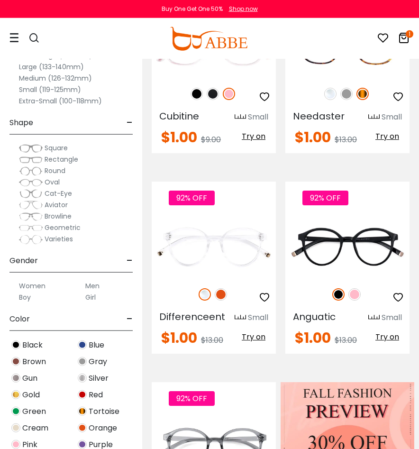
click at [358, 298] on img at bounding box center [355, 294] width 12 height 12
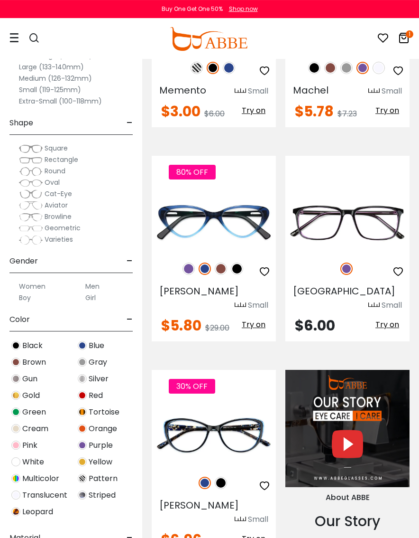
scroll to position [793, 0]
click at [223, 271] on img at bounding box center [221, 268] width 12 height 12
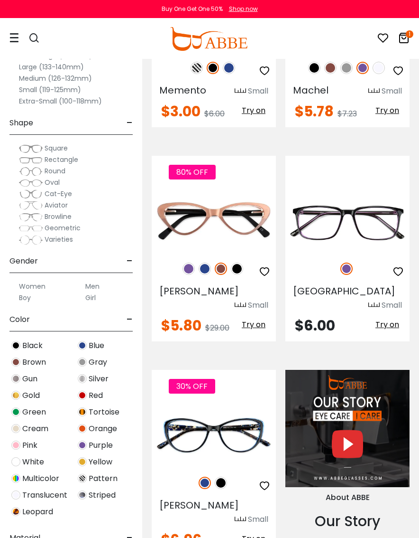
click at [194, 272] on img at bounding box center [189, 268] width 12 height 12
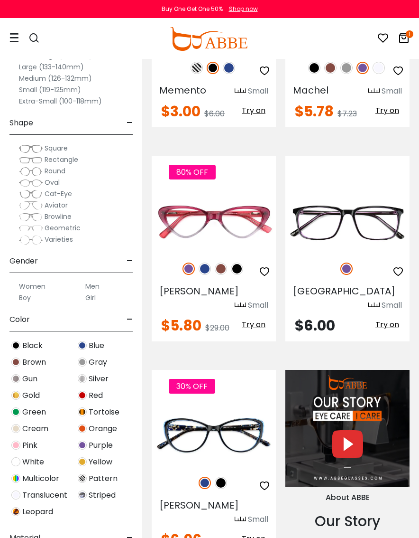
click at [241, 271] on img at bounding box center [237, 268] width 12 height 12
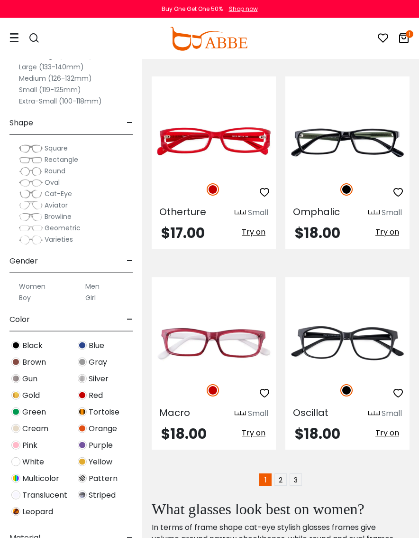
scroll to position [2732, 0]
click at [281, 436] on link "2" at bounding box center [281, 479] width 12 height 12
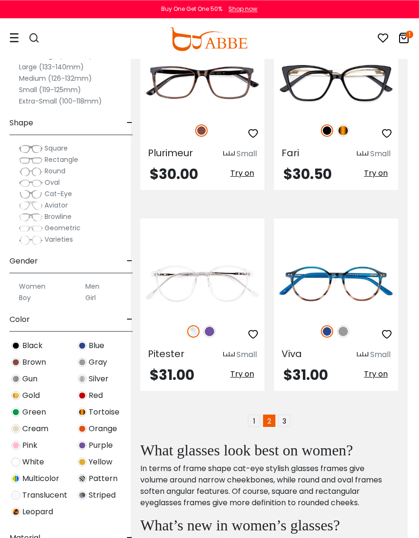
scroll to position [2831, 12]
click at [289, 414] on link "3" at bounding box center [284, 420] width 12 height 12
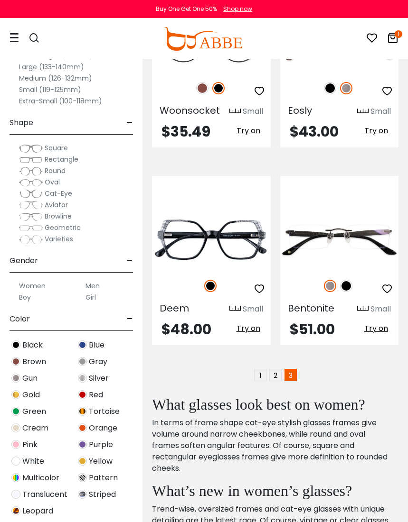
scroll to position [169, 0]
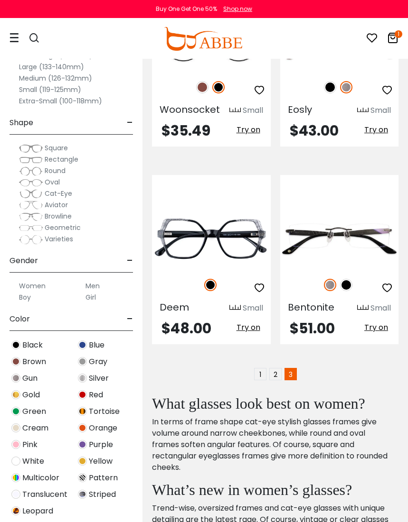
click at [257, 381] on link "1" at bounding box center [260, 374] width 12 height 12
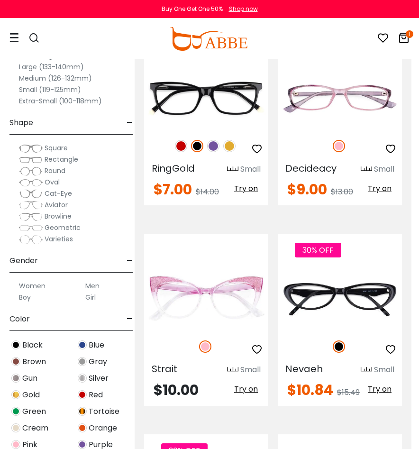
scroll to position [1343, 7]
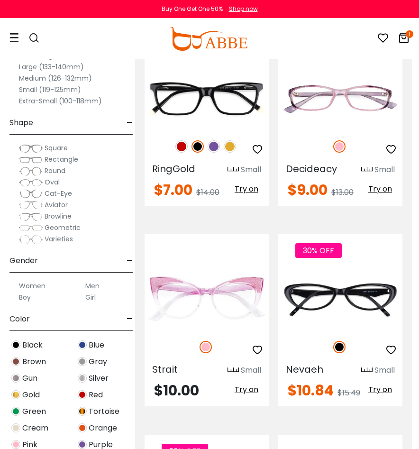
click at [0, 0] on img at bounding box center [0, 0] width 0 height 0
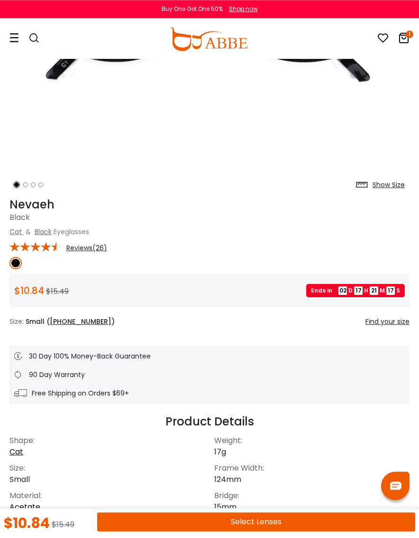
scroll to position [227, 0]
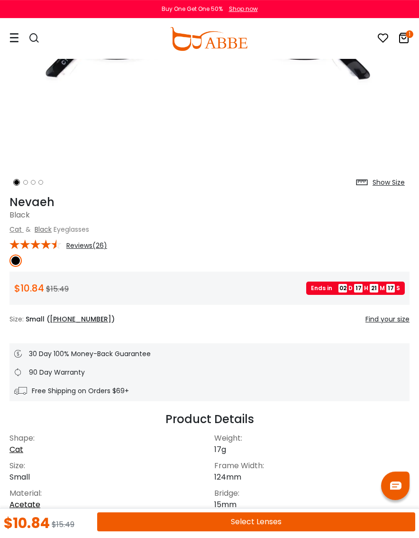
click at [305, 436] on button "Select Lenses" at bounding box center [256, 521] width 318 height 19
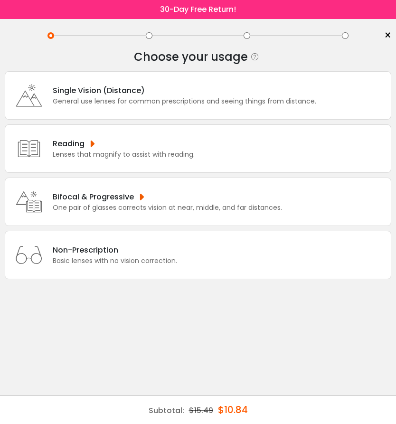
click at [188, 203] on div "Bifocal & Progressive" at bounding box center [167, 197] width 229 height 12
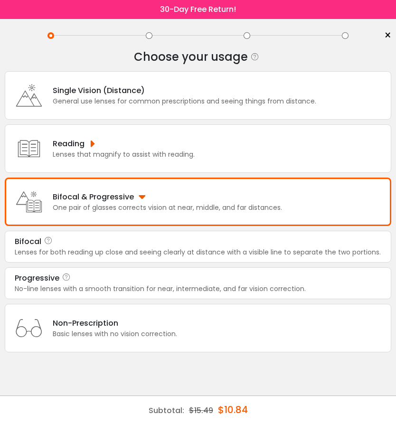
click at [184, 294] on div "No-line lenses with a smooth transition for near, intermediate, and far vision …" at bounding box center [198, 289] width 366 height 10
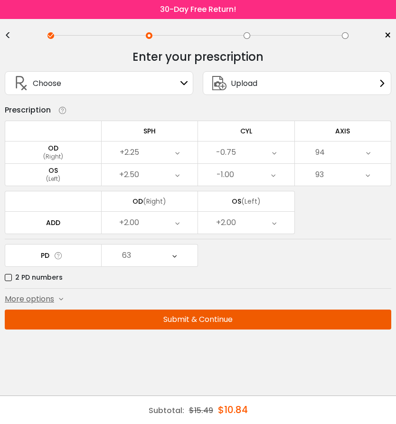
click at [307, 322] on button "Submit & Continue" at bounding box center [198, 319] width 386 height 20
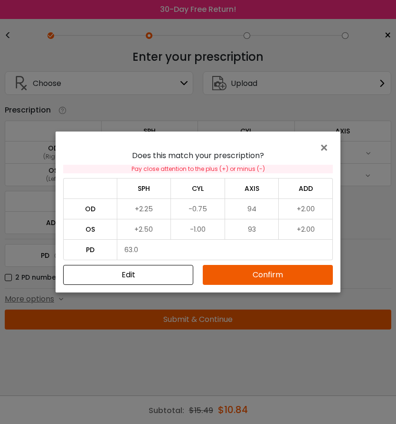
click at [301, 276] on button "Confirm" at bounding box center [268, 275] width 130 height 20
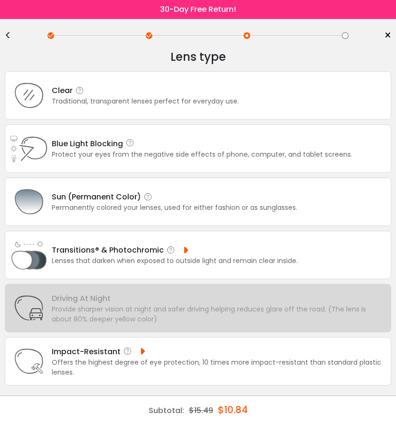
click at [228, 102] on div "Traditional, transparent lenses perfect for everyday use." at bounding box center [145, 101] width 187 height 10
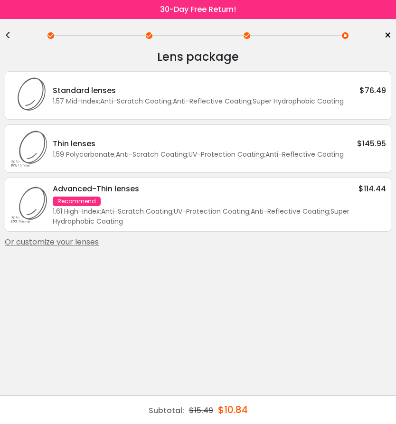
click at [312, 110] on div "Standard lenses $76.49 1.57 Mid-Index ; Anti-Scratch Coating ; Anti-Reflective …" at bounding box center [198, 95] width 386 height 48
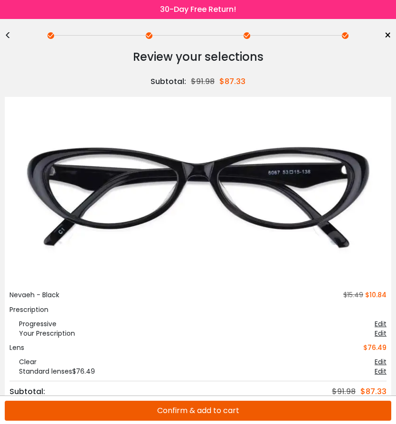
click at [336, 408] on button "Confirm & add to cart" at bounding box center [198, 410] width 386 height 20
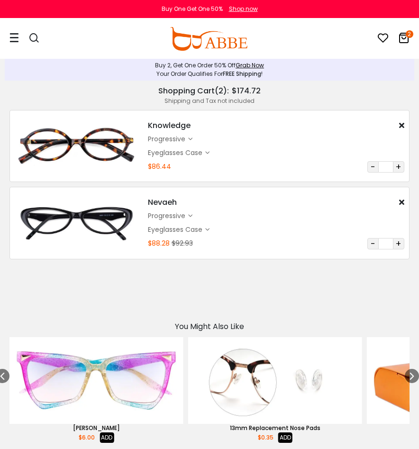
click at [404, 42] on icon at bounding box center [404, 37] width 11 height 11
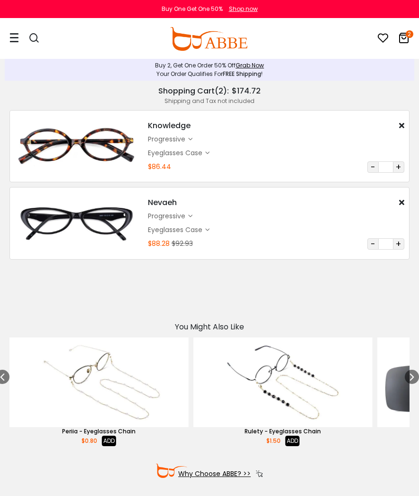
click at [219, 93] on div "Shopping Cart ( 2 ): $174.72" at bounding box center [209, 90] width 400 height 11
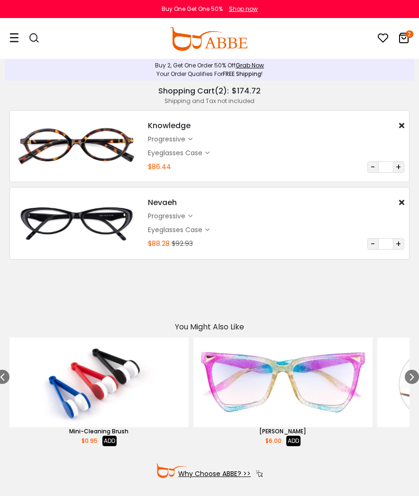
click at [407, 39] on icon at bounding box center [404, 37] width 11 height 11
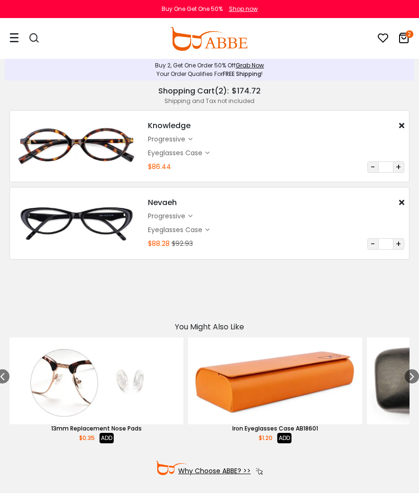
click at [407, 374] on icon at bounding box center [413, 376] width 8 height 14
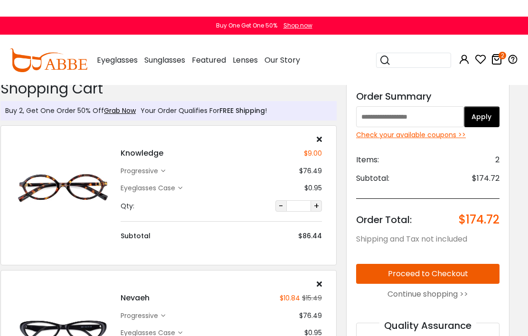
scroll to position [0, 12]
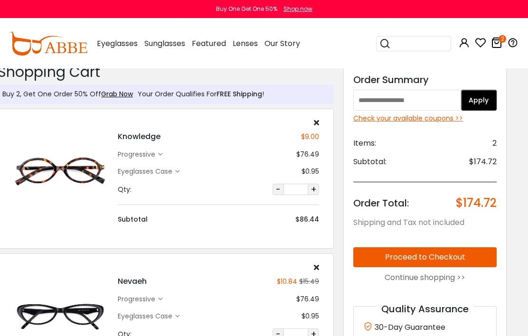
click at [407, 105] on input "text" at bounding box center [407, 100] width 108 height 21
type input "***"
click at [407, 103] on button "Apply" at bounding box center [479, 100] width 36 height 21
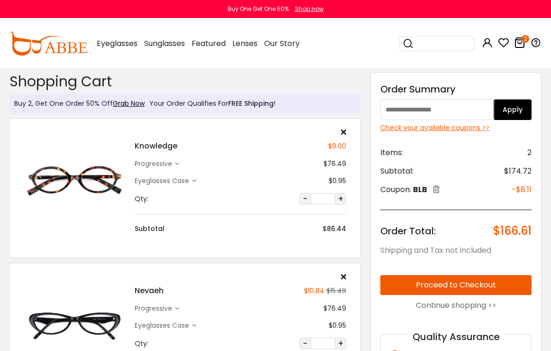
click at [438, 193] on icon at bounding box center [436, 190] width 7 height 8
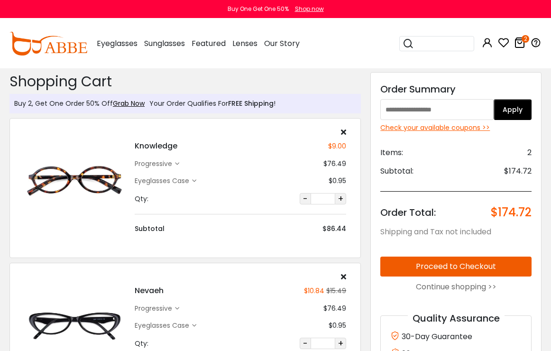
click at [446, 109] on input "text" at bounding box center [437, 109] width 113 height 21
click at [420, 112] on input "text" at bounding box center [437, 109] width 113 height 21
paste input "******"
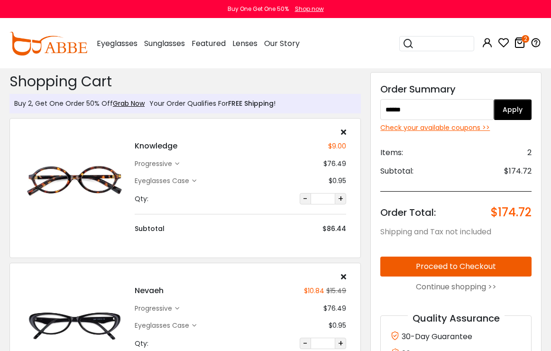
type input "******"
click at [524, 111] on button "Apply" at bounding box center [513, 109] width 38 height 21
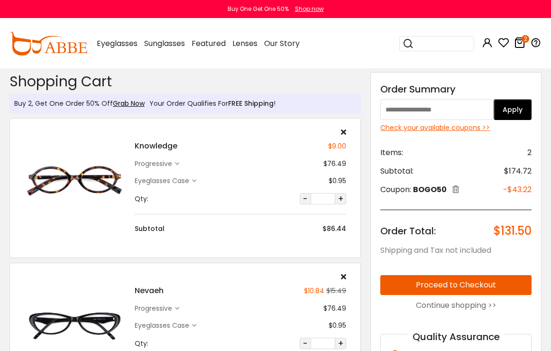
click at [502, 289] on button "Proceed to Checkout" at bounding box center [456, 285] width 151 height 20
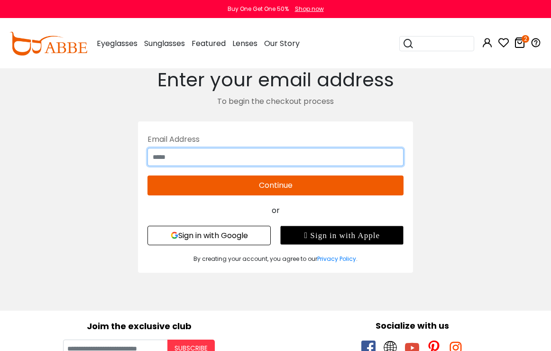
click at [360, 162] on input "text" at bounding box center [276, 157] width 256 height 18
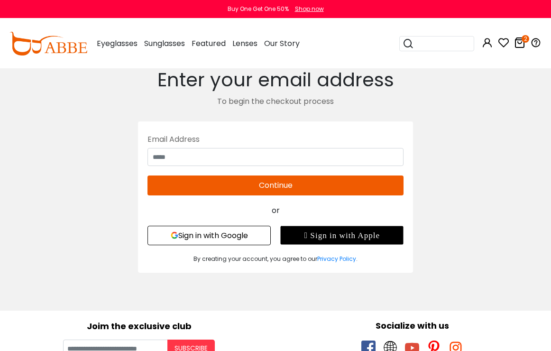
type input "**********"
click at [343, 188] on button "Continue" at bounding box center [276, 186] width 256 height 20
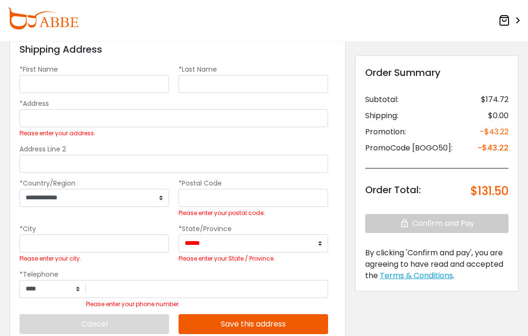
scroll to position [57, 0]
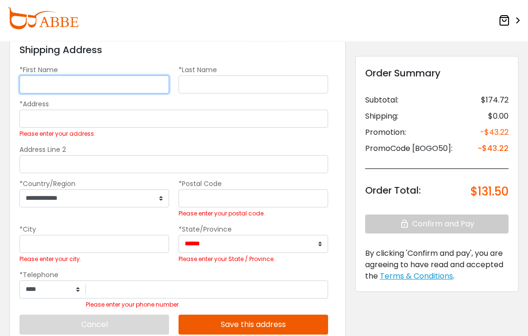
click at [140, 82] on input "*First Name" at bounding box center [93, 85] width 149 height 18
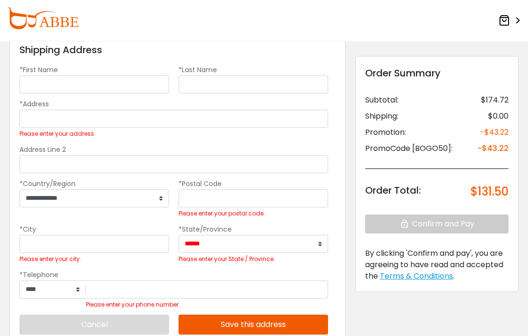
scroll to position [58, 0]
type input "*****"
type input "**********"
select select "**"
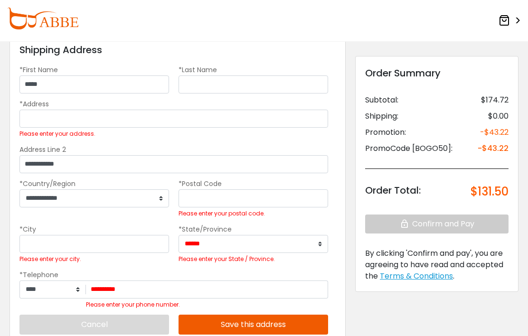
type input "*********"
type input "********"
type input "*****"
type input "**********"
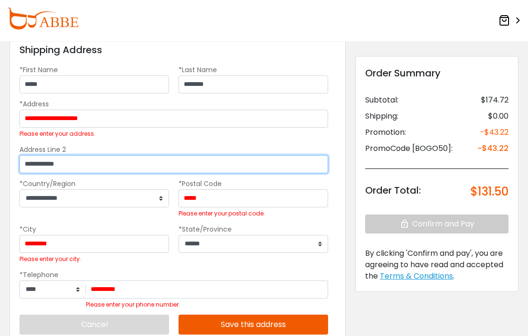
click at [83, 166] on input "**********" at bounding box center [173, 164] width 308 height 18
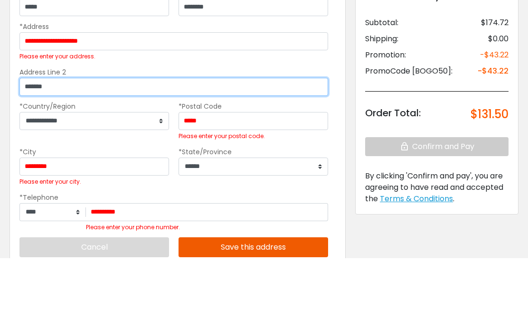
type input "*******"
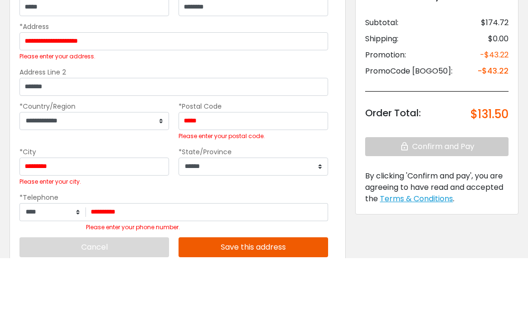
click at [292, 224] on div "**********" at bounding box center [253, 244] width 159 height 41
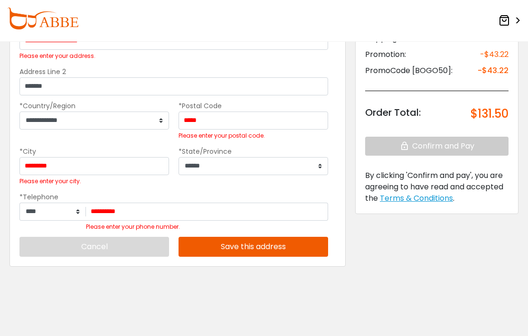
click at [280, 251] on button "Save this address" at bounding box center [252, 247] width 149 height 20
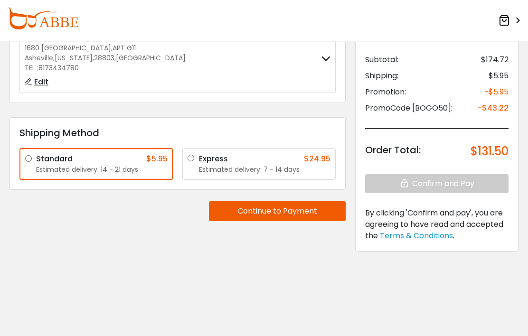
click at [301, 216] on button "Continue to Payment" at bounding box center [277, 211] width 137 height 20
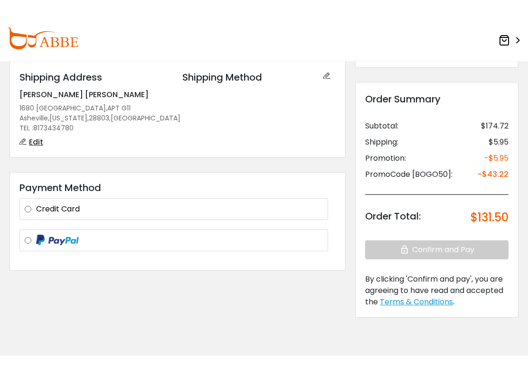
scroll to position [0, 0]
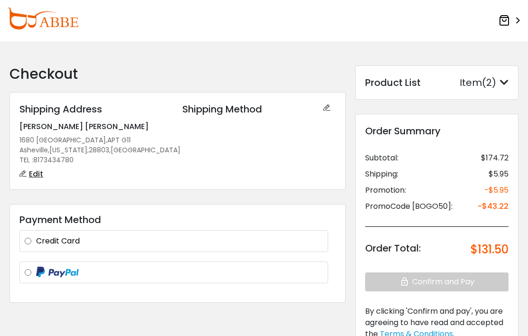
click at [36, 272] on label at bounding box center [179, 273] width 287 height 12
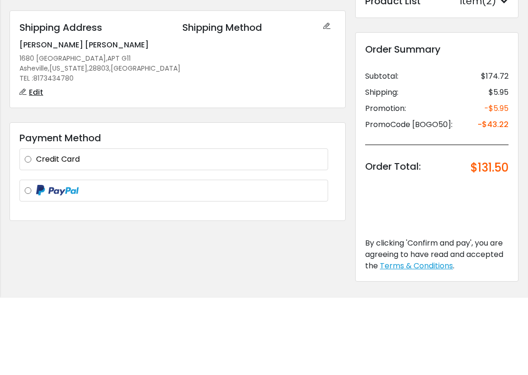
scroll to position [73, 0]
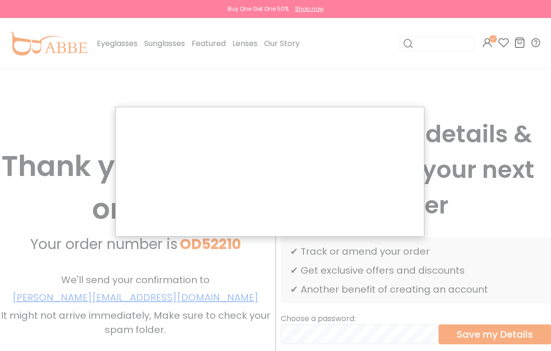
click at [512, 246] on div at bounding box center [275, 305] width 551 height 611
